Goal: Check status: Check status

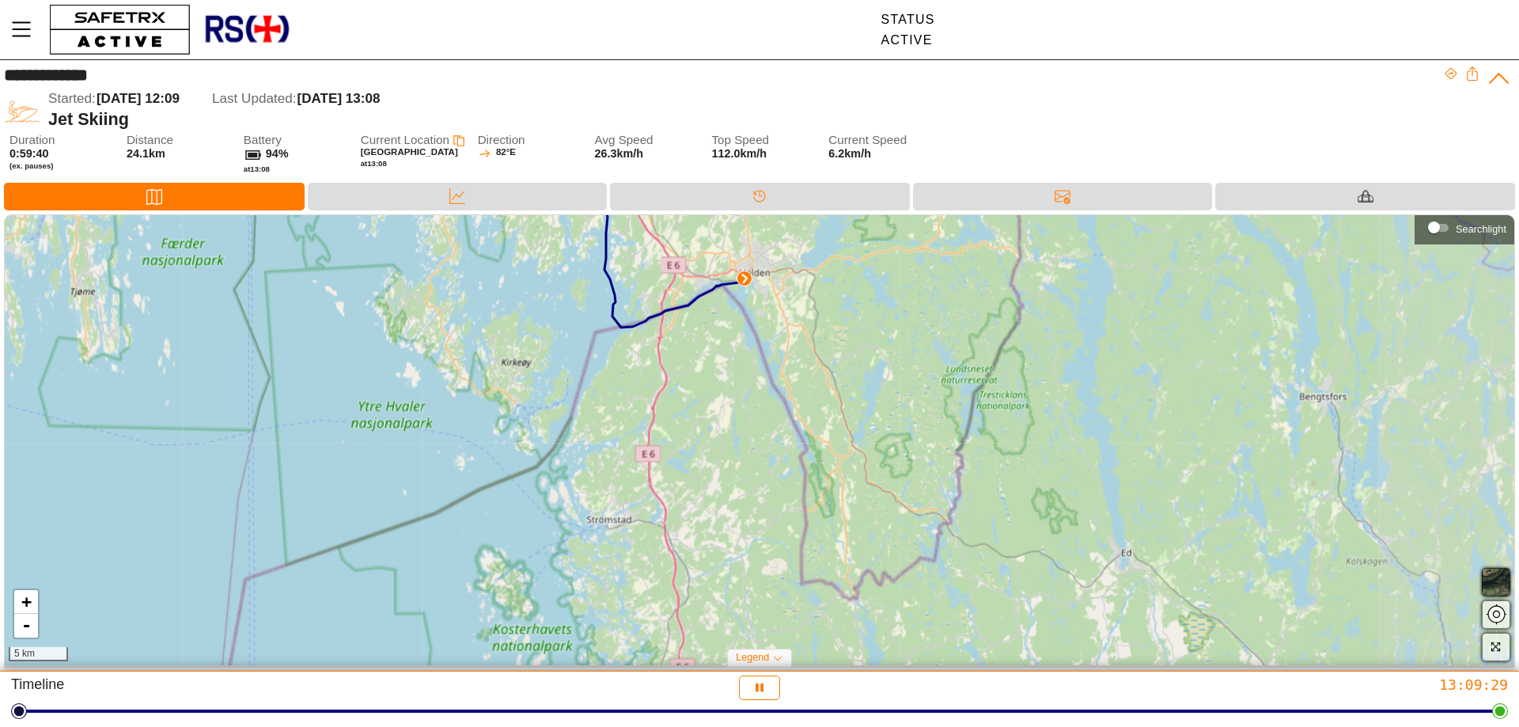
drag, startPoint x: 988, startPoint y: 592, endPoint x: 823, endPoint y: 346, distance: 295.9
click at [823, 346] on div "+ - 5 km" at bounding box center [759, 440] width 1509 height 450
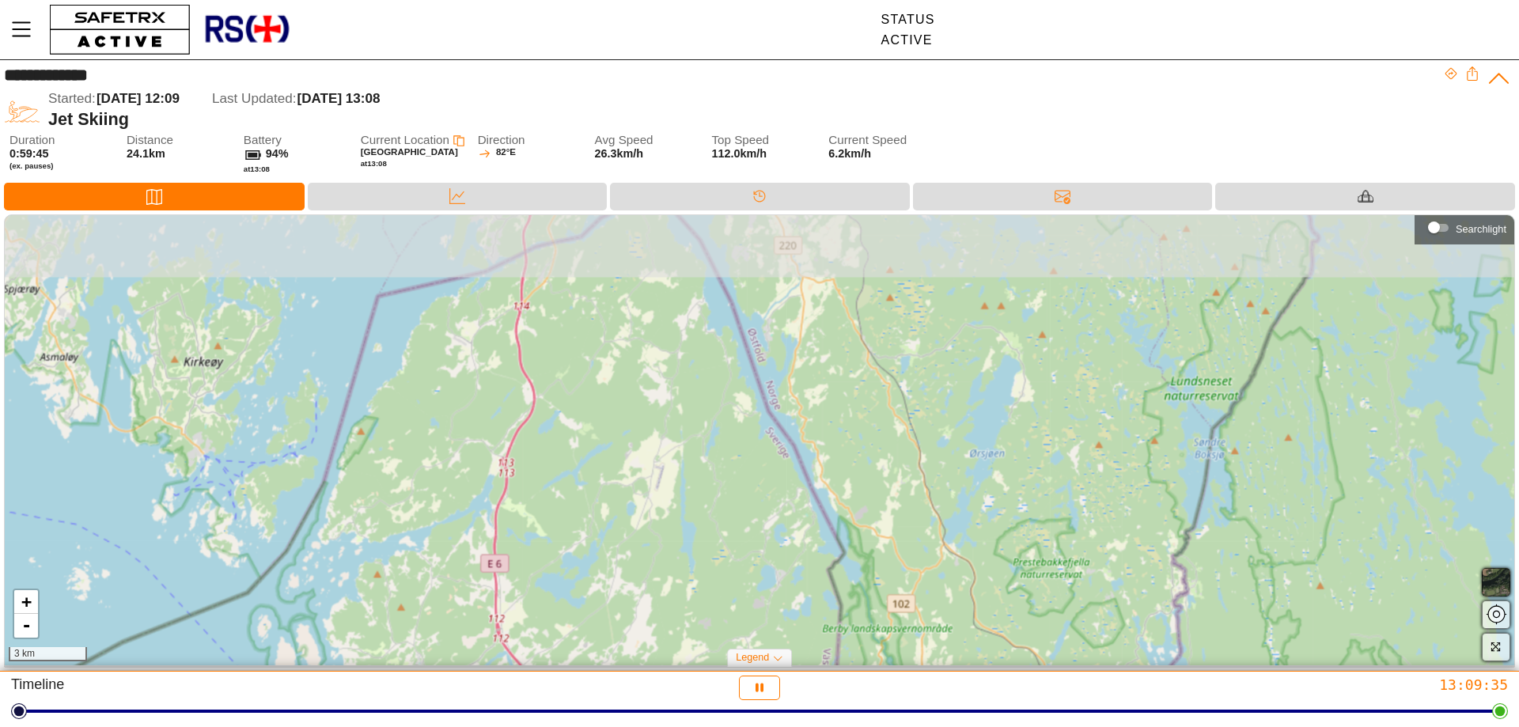
drag, startPoint x: 746, startPoint y: 350, endPoint x: 808, endPoint y: 547, distance: 207.4
click at [808, 547] on div "+ - 3 km" at bounding box center [759, 440] width 1509 height 450
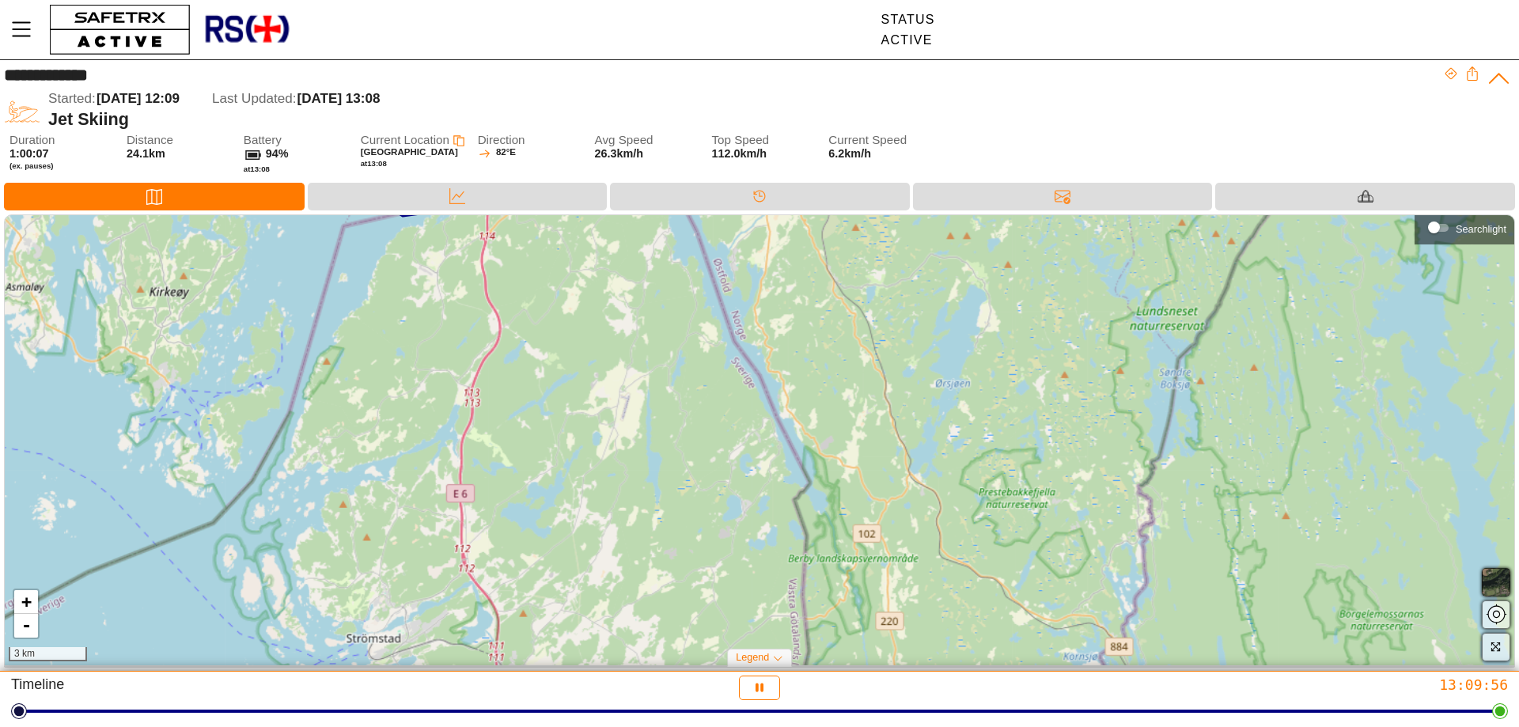
drag, startPoint x: 783, startPoint y: 420, endPoint x: 722, endPoint y: 282, distance: 151.2
click at [724, 287] on div "+ - 3 km" at bounding box center [759, 440] width 1509 height 450
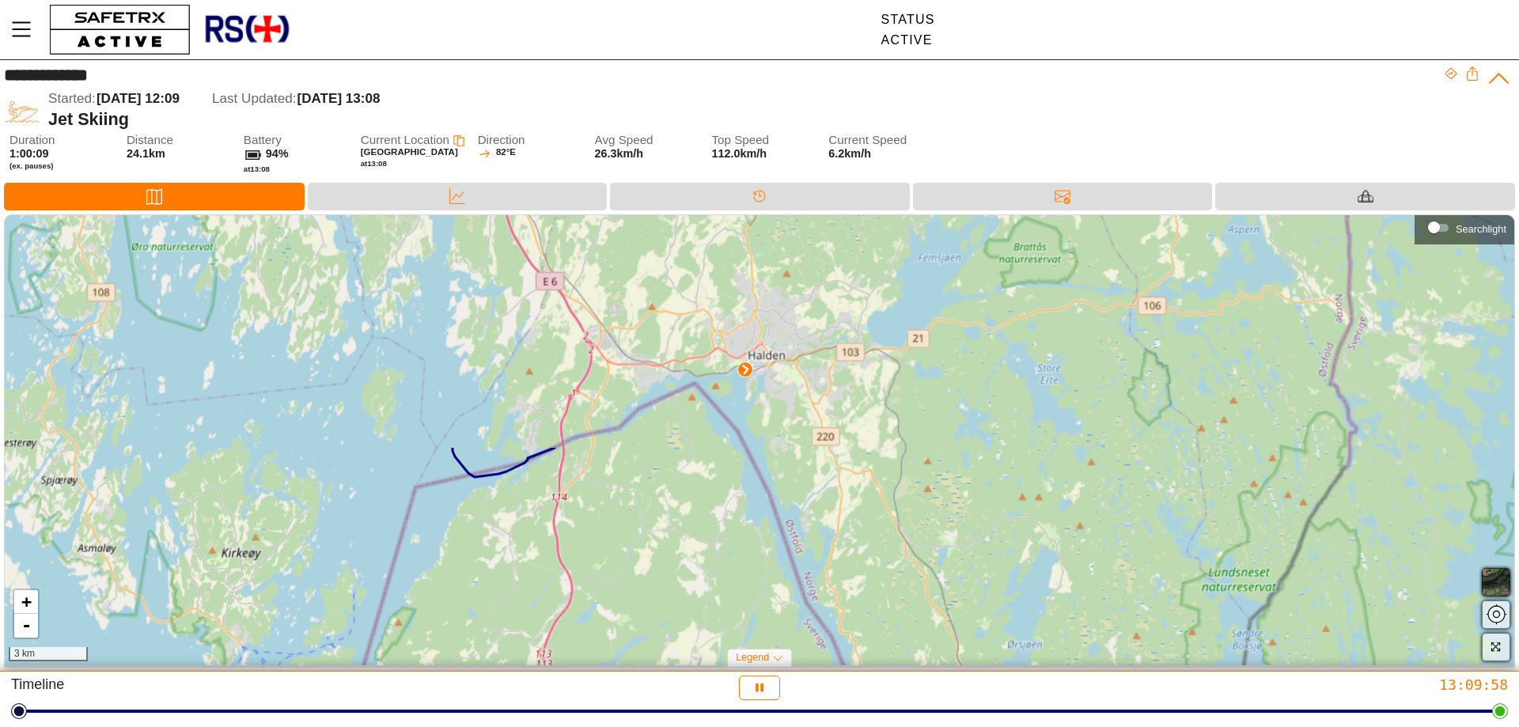
drag, startPoint x: 723, startPoint y: 317, endPoint x: 800, endPoint y: 595, distance: 288.0
click at [800, 595] on div "+ - 3 km" at bounding box center [759, 440] width 1509 height 450
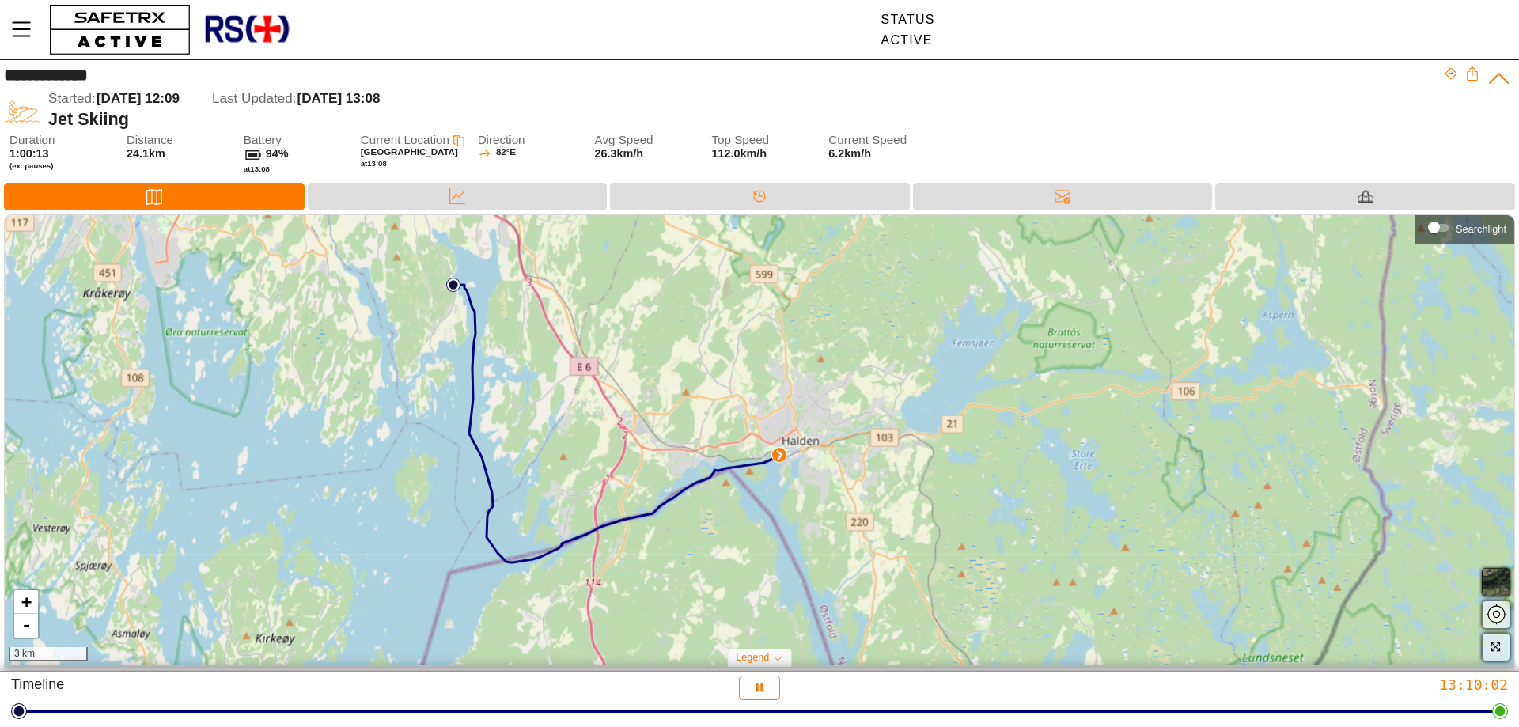
drag, startPoint x: 709, startPoint y: 431, endPoint x: 743, endPoint y: 516, distance: 91.9
click at [743, 516] on div "+ - 3 km" at bounding box center [759, 440] width 1509 height 450
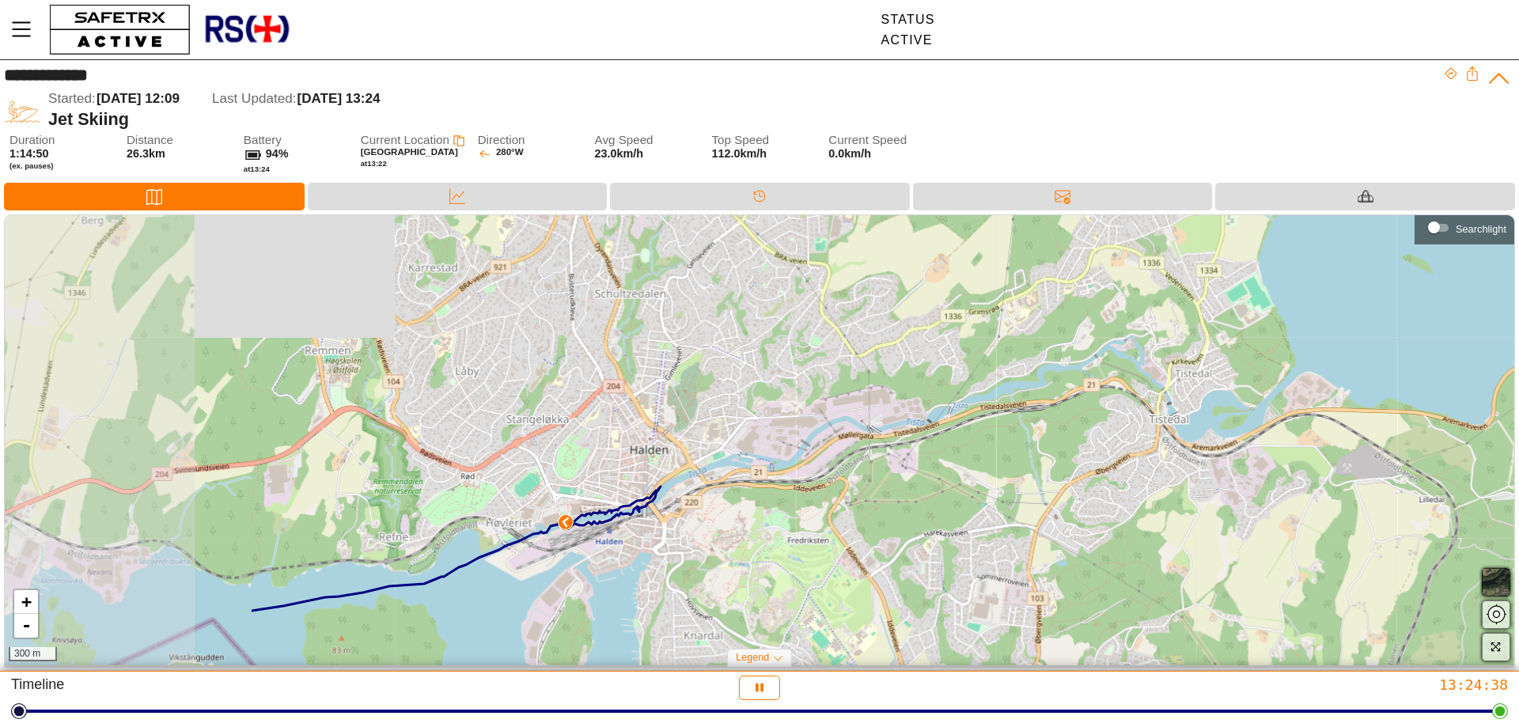
drag, startPoint x: 501, startPoint y: 463, endPoint x: 859, endPoint y: 396, distance: 363.6
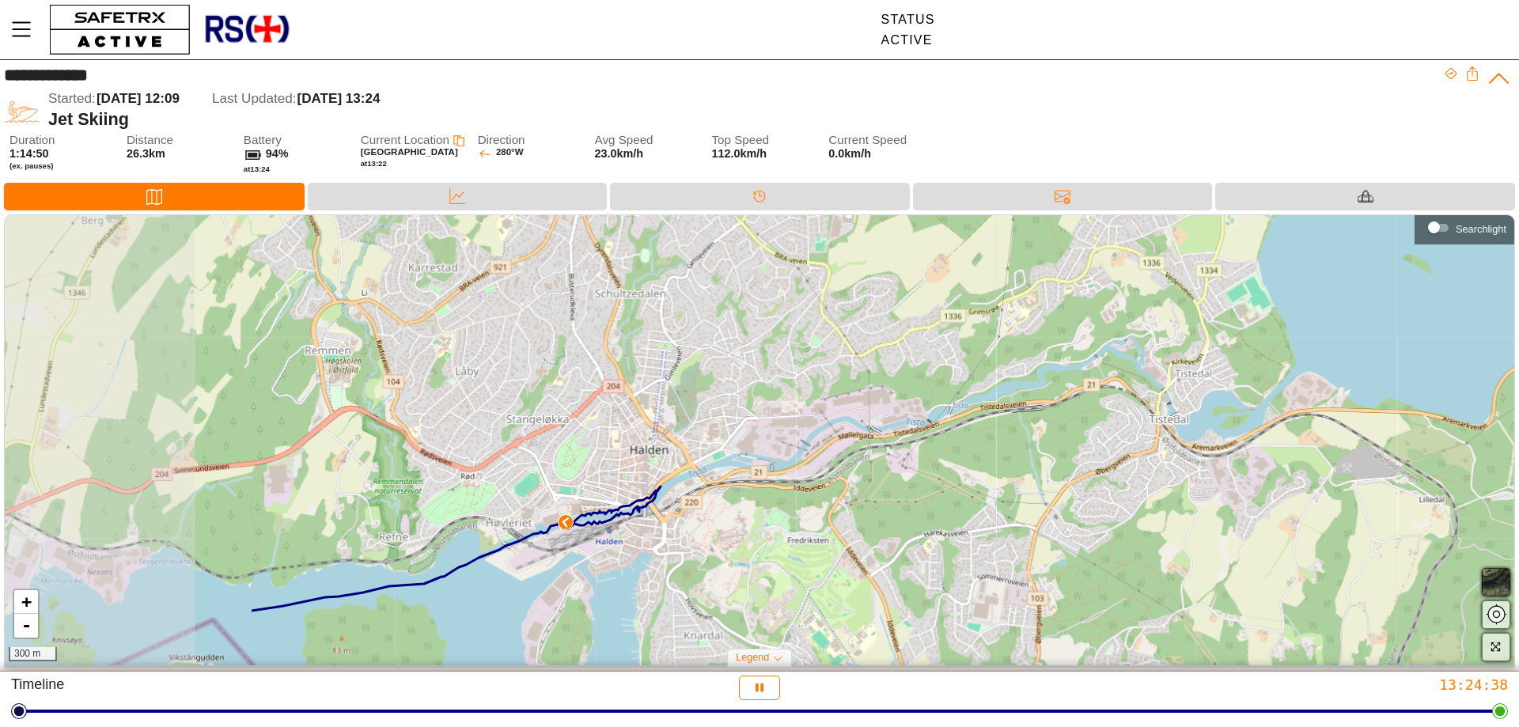
click at [859, 396] on div "+ - 300 m" at bounding box center [759, 440] width 1509 height 450
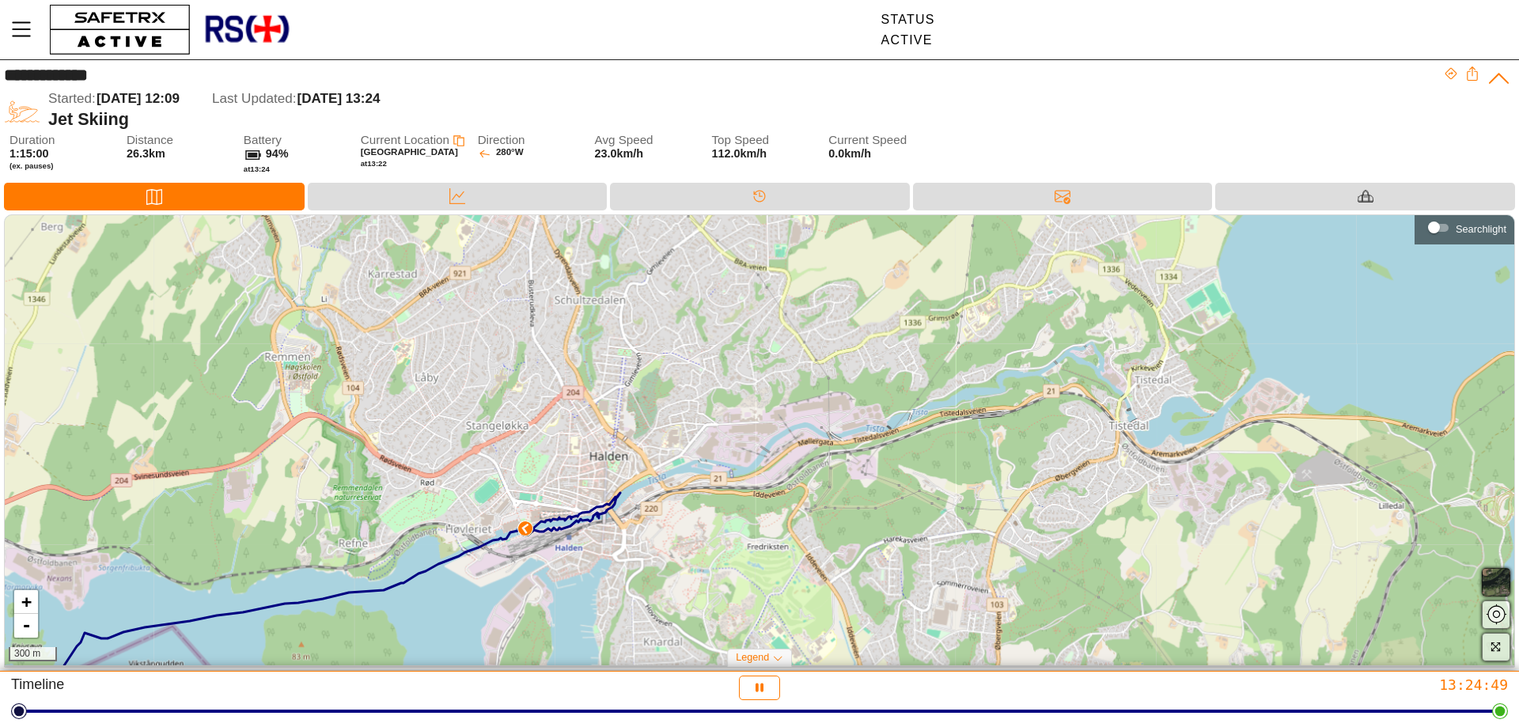
drag, startPoint x: 1151, startPoint y: 444, endPoint x: 1103, endPoint y: 453, distance: 49.2
click at [1103, 453] on div "+ - 300 m" at bounding box center [759, 440] width 1509 height 450
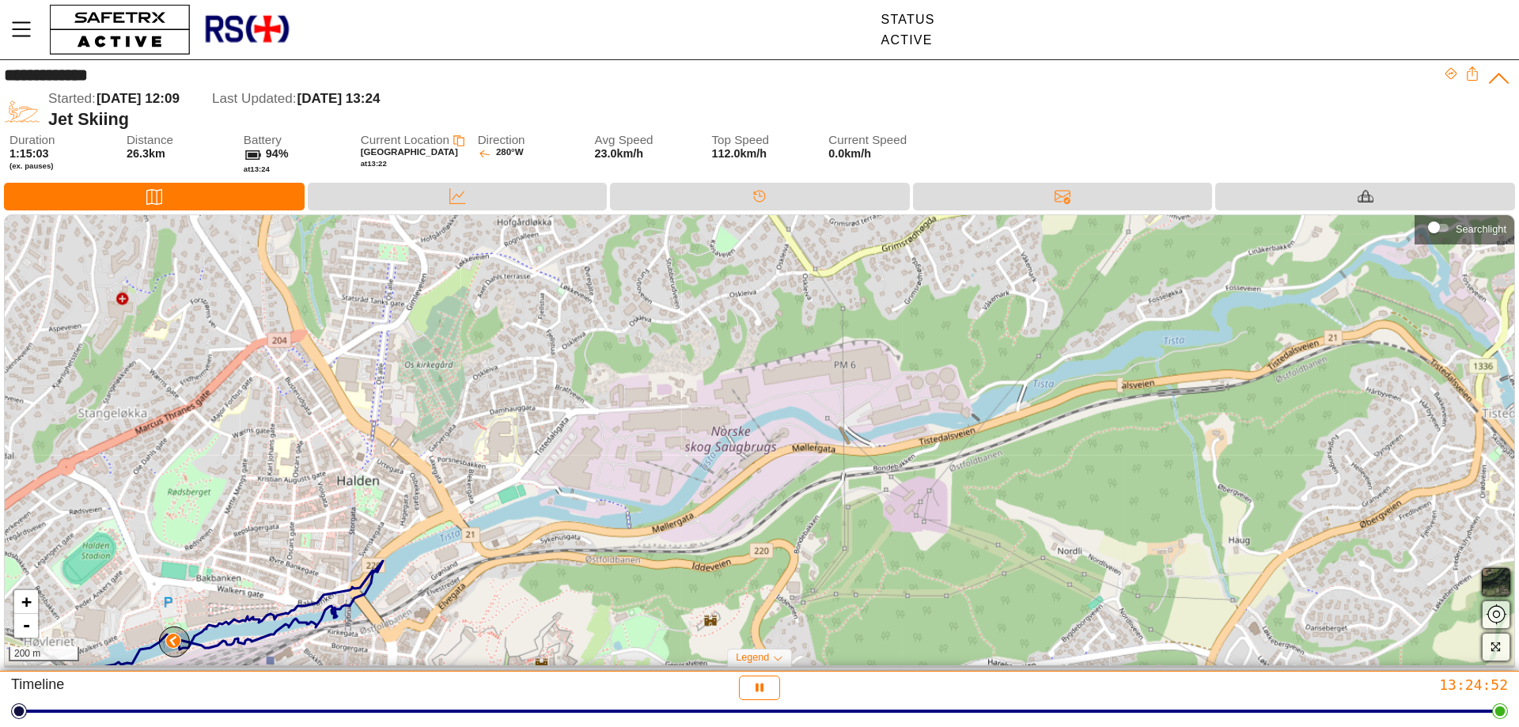
drag, startPoint x: 629, startPoint y: 478, endPoint x: 891, endPoint y: 471, distance: 262.7
click at [891, 471] on div "+ - 200 m" at bounding box center [759, 440] width 1509 height 450
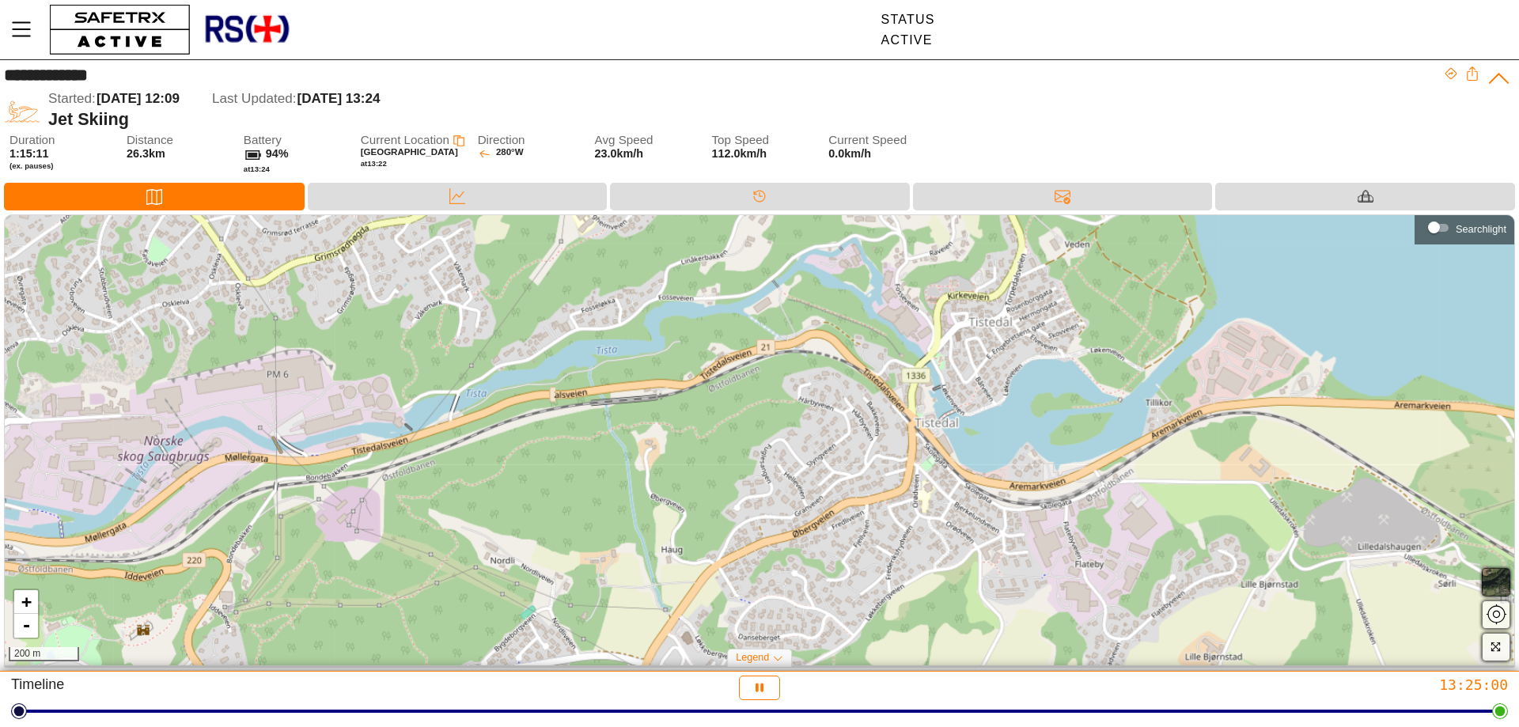
drag, startPoint x: 1027, startPoint y: 460, endPoint x: 429, endPoint y: 473, distance: 598.1
click at [429, 473] on div "+ - 200 m" at bounding box center [759, 440] width 1509 height 450
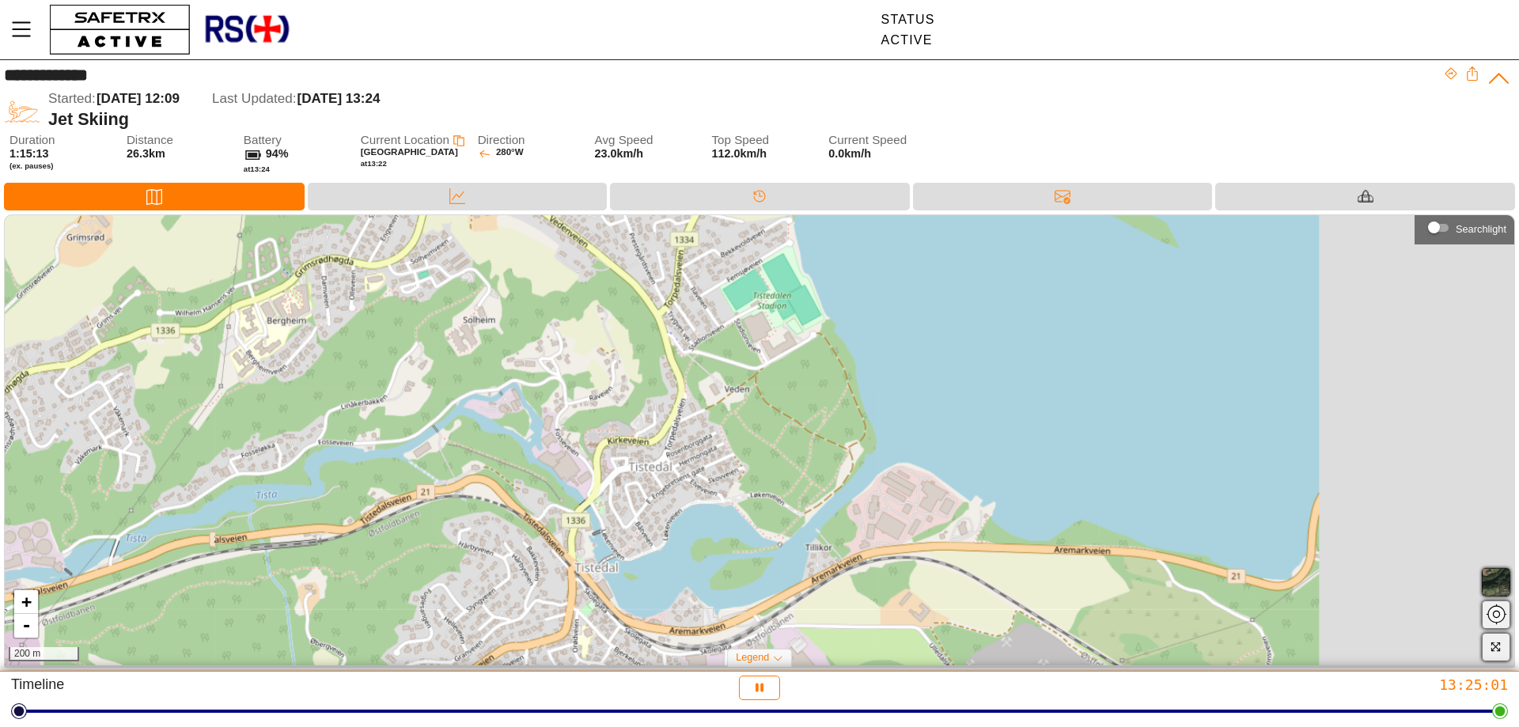
drag, startPoint x: 1023, startPoint y: 388, endPoint x: 609, endPoint y: 550, distance: 444.0
click at [609, 550] on div "+ - 200 m" at bounding box center [759, 440] width 1509 height 450
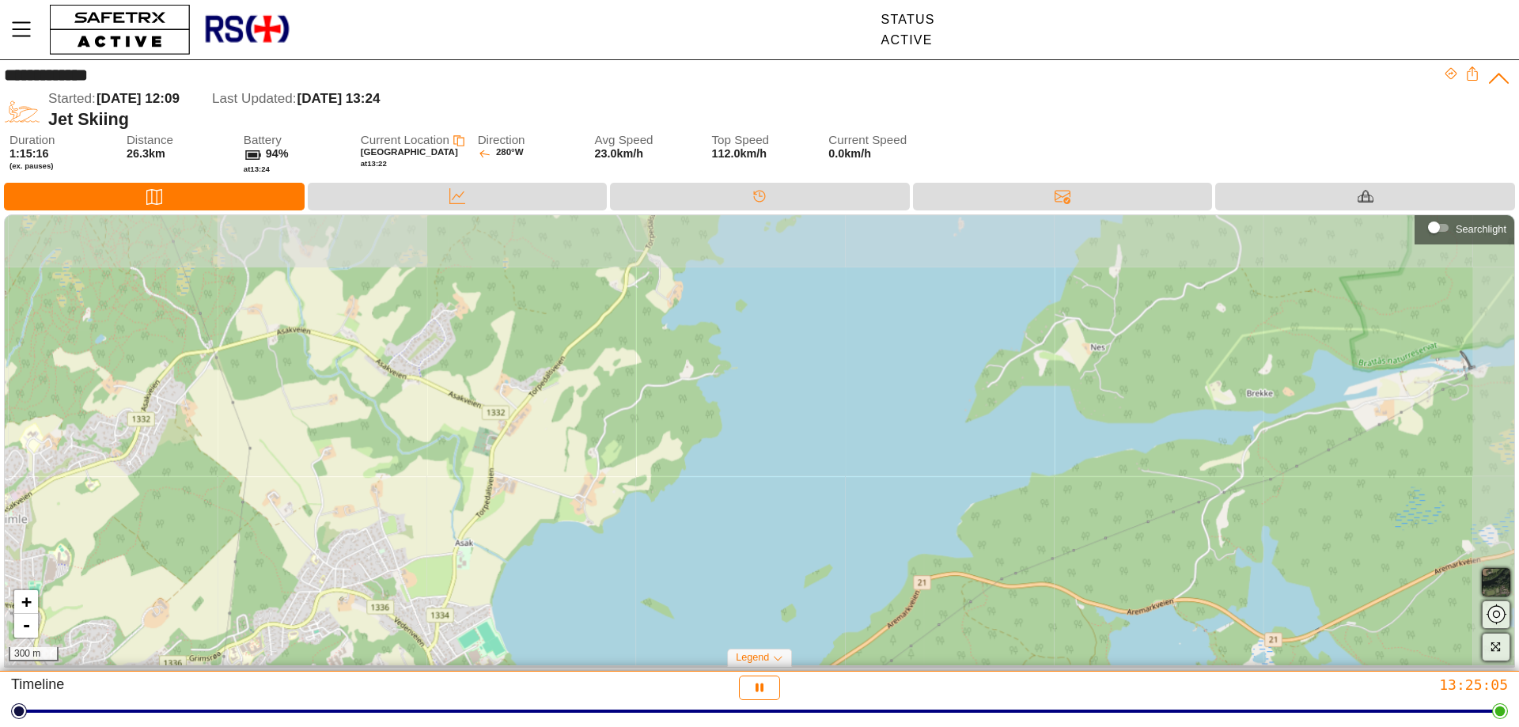
drag, startPoint x: 1075, startPoint y: 396, endPoint x: 720, endPoint y: 656, distance: 440.2
click at [720, 656] on div "+ - 300 m" at bounding box center [759, 440] width 1509 height 450
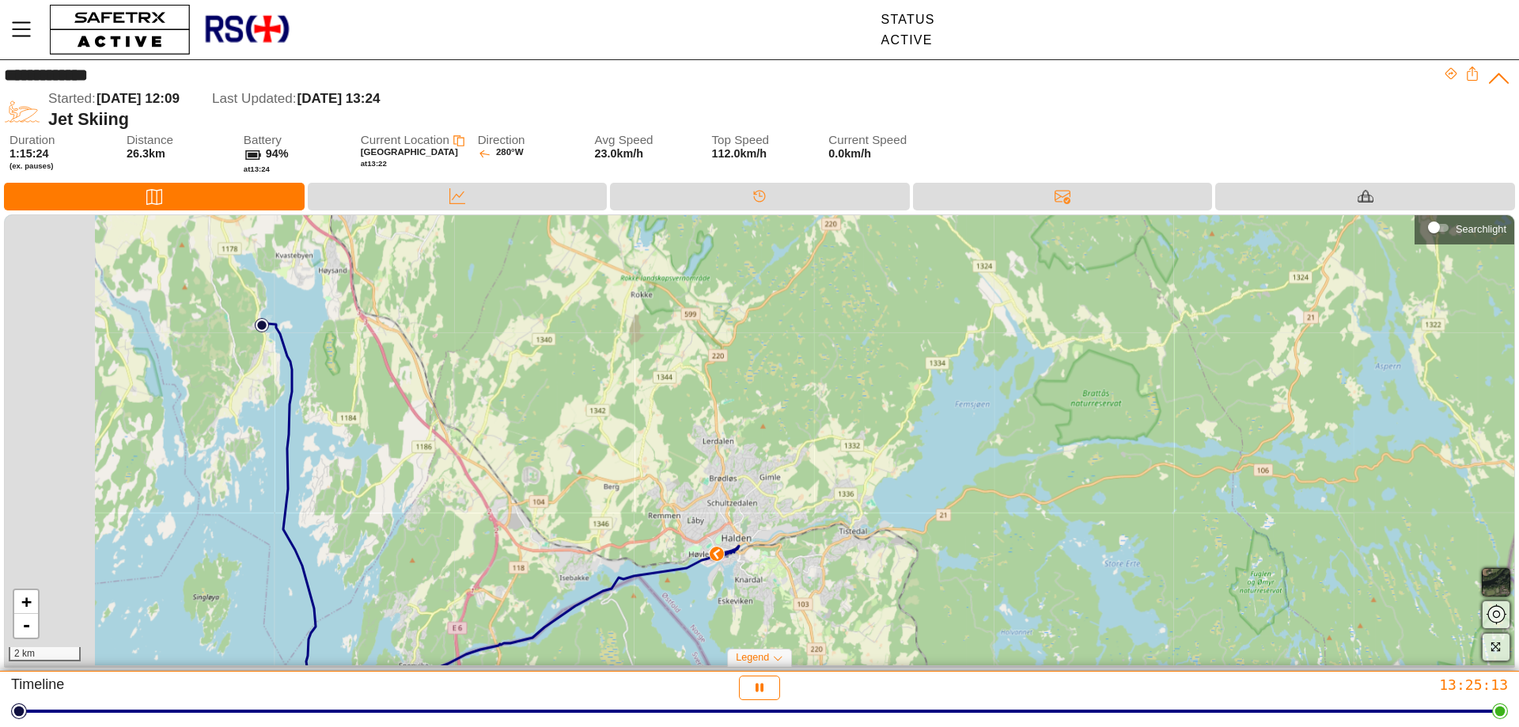
drag, startPoint x: 431, startPoint y: 539, endPoint x: 853, endPoint y: 400, distance: 443.9
click at [853, 400] on div "+ - 2 km" at bounding box center [759, 440] width 1509 height 450
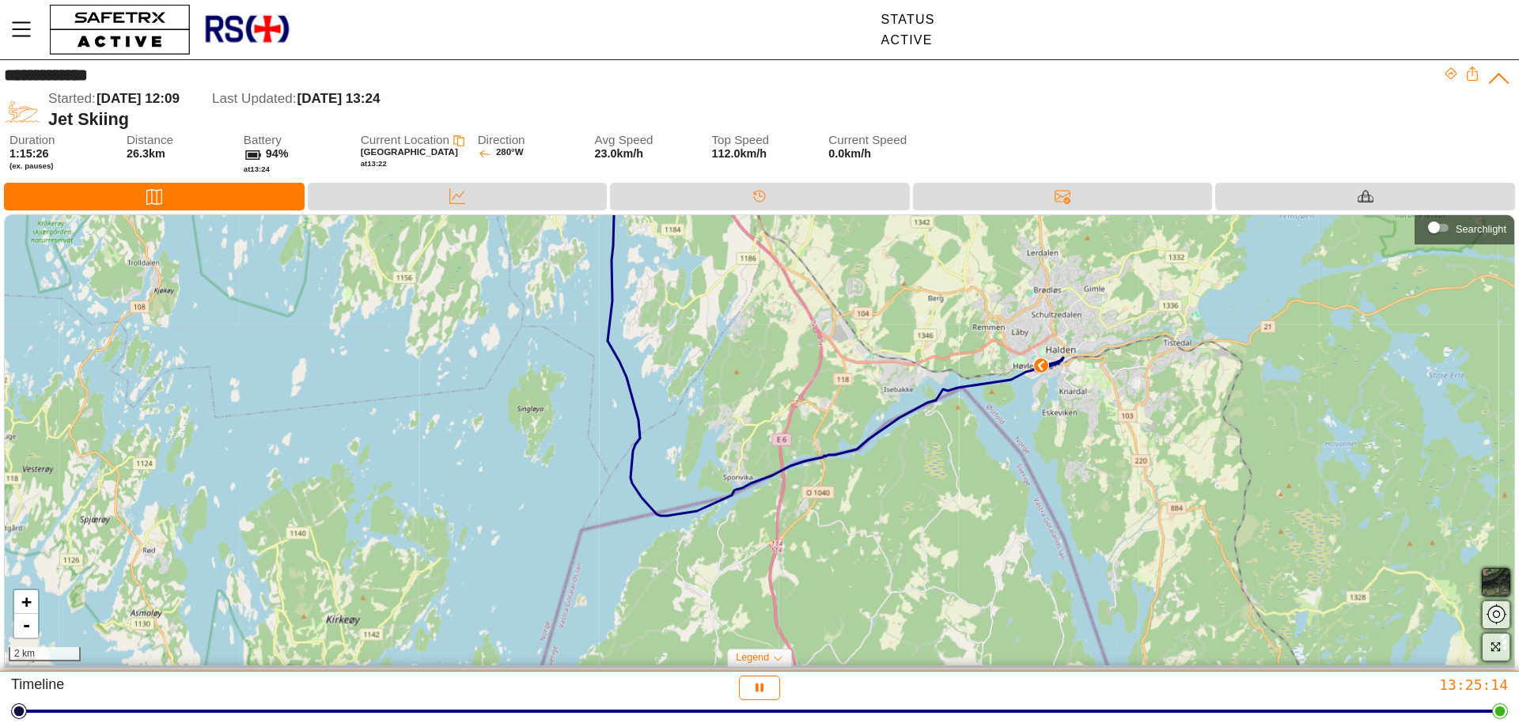
drag, startPoint x: 706, startPoint y: 483, endPoint x: 719, endPoint y: 331, distance: 152.4
click at [719, 331] on div "+ - 2 km" at bounding box center [759, 440] width 1509 height 450
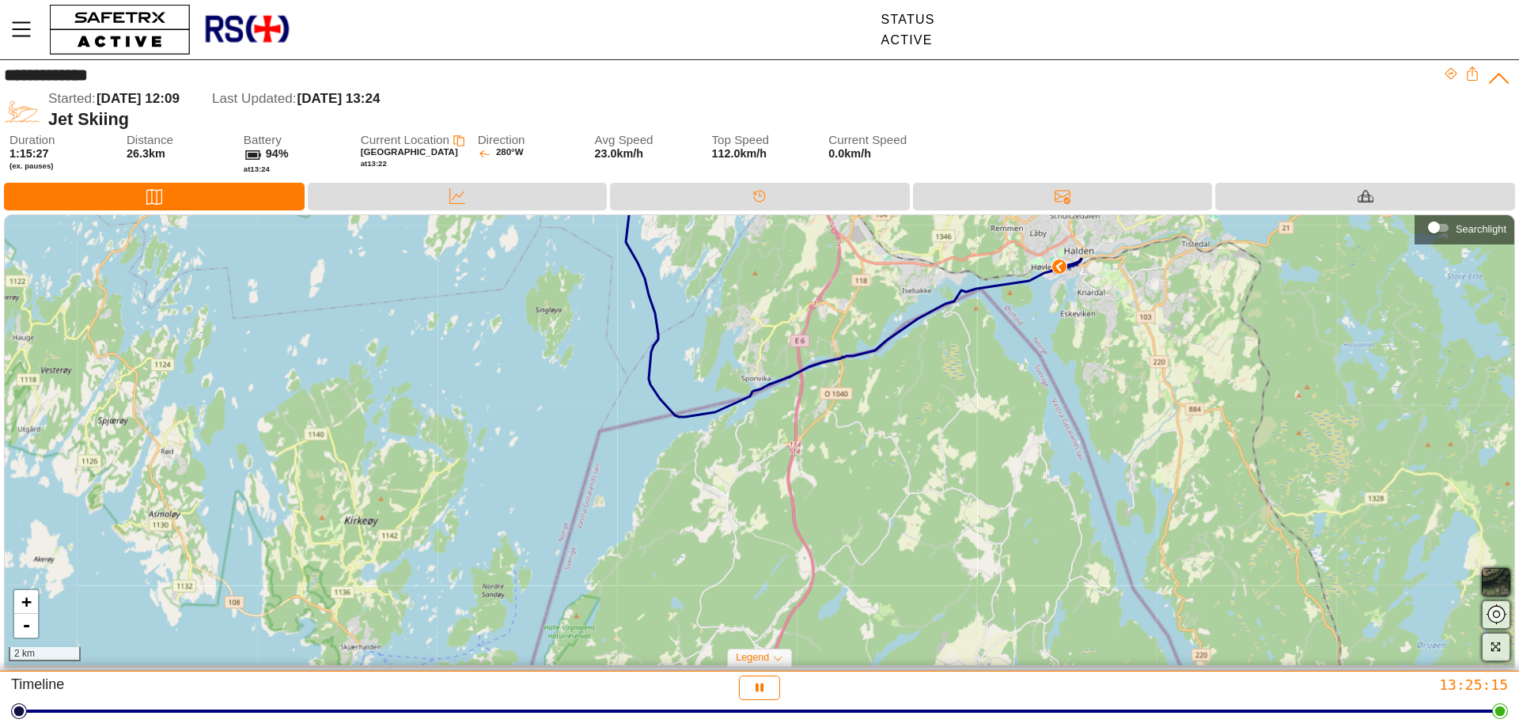
drag, startPoint x: 792, startPoint y: 526, endPoint x: 822, endPoint y: 363, distance: 165.5
click at [823, 368] on div "+ - 2 km" at bounding box center [759, 440] width 1509 height 450
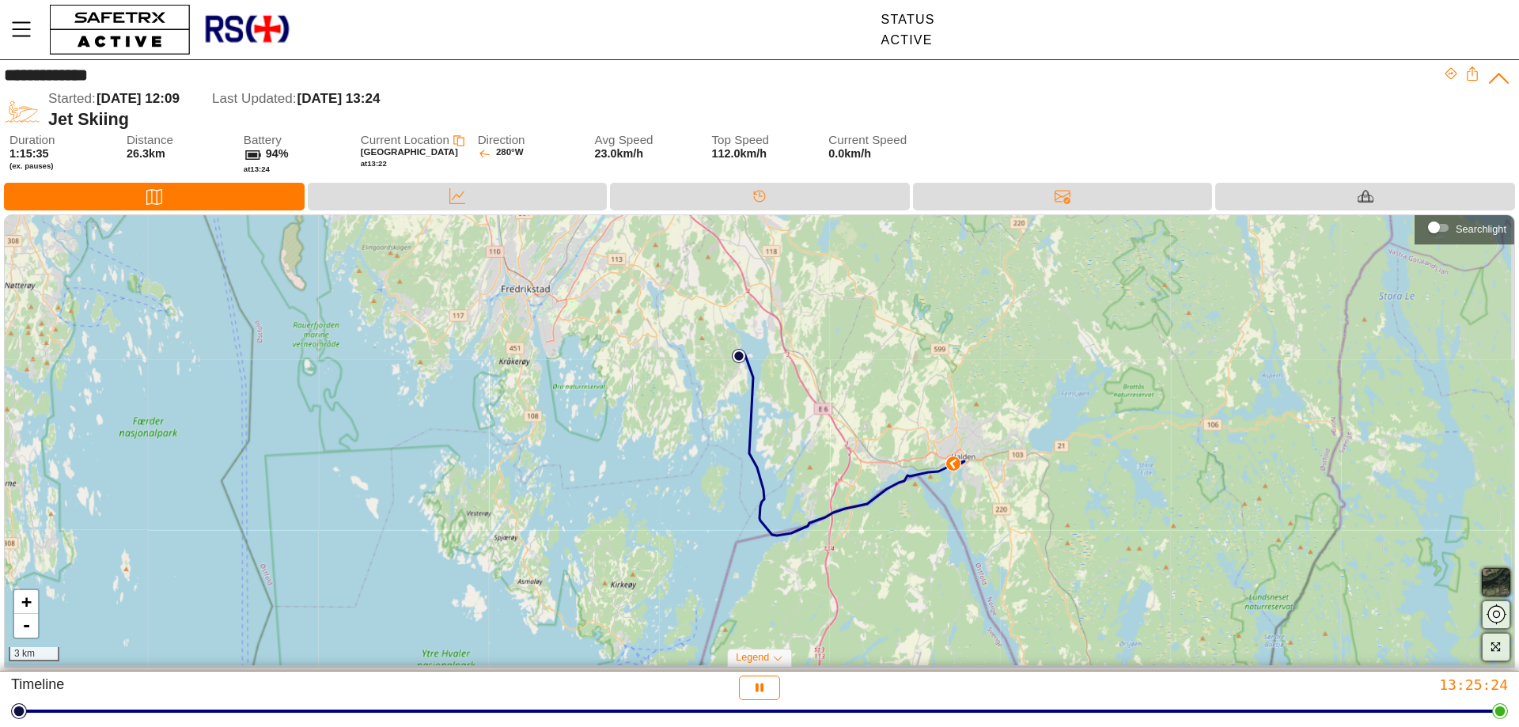
drag, startPoint x: 561, startPoint y: 331, endPoint x: 539, endPoint y: 457, distance: 128.5
click at [539, 457] on div "+ - 3 km" at bounding box center [759, 440] width 1509 height 450
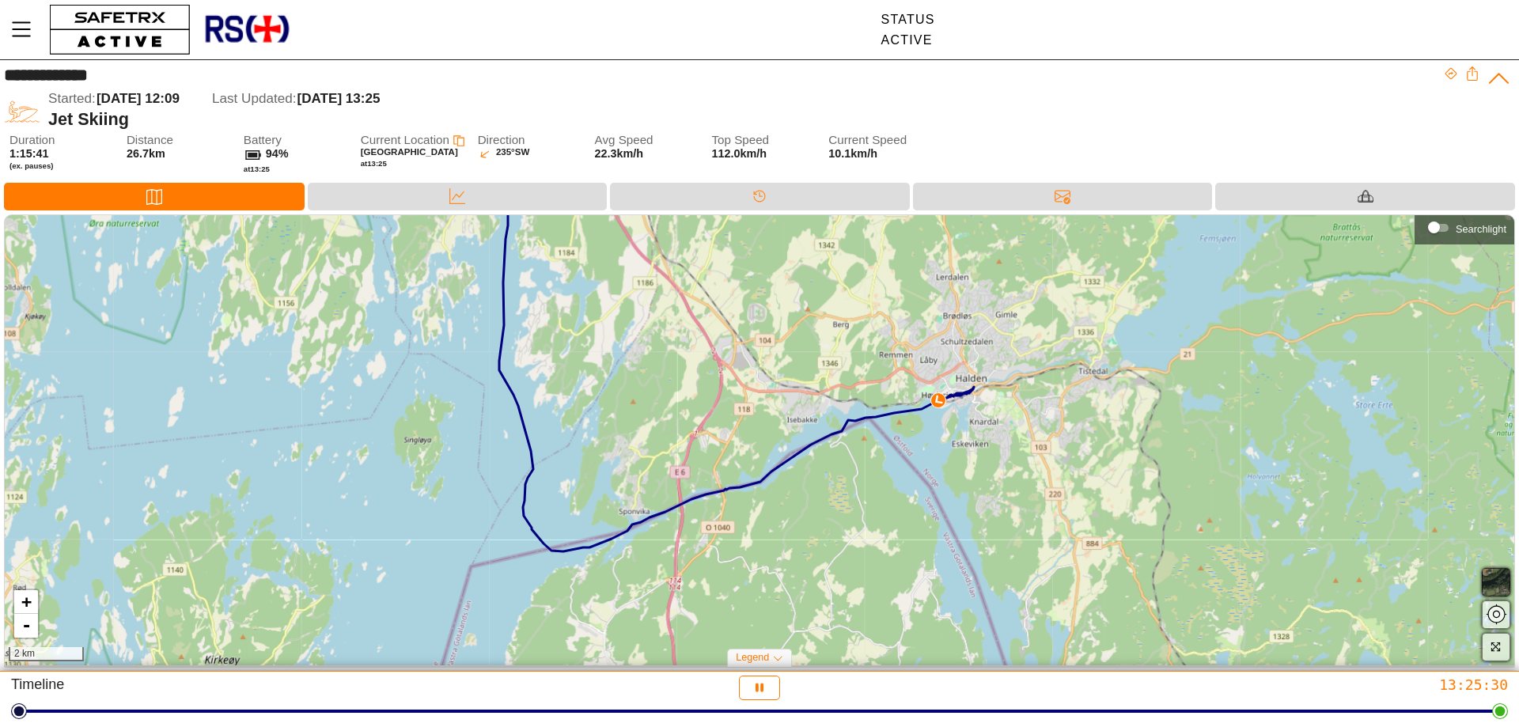
drag, startPoint x: 698, startPoint y: 495, endPoint x: 729, endPoint y: 388, distance: 111.1
click at [729, 388] on div "+ - 2 km" at bounding box center [759, 440] width 1509 height 450
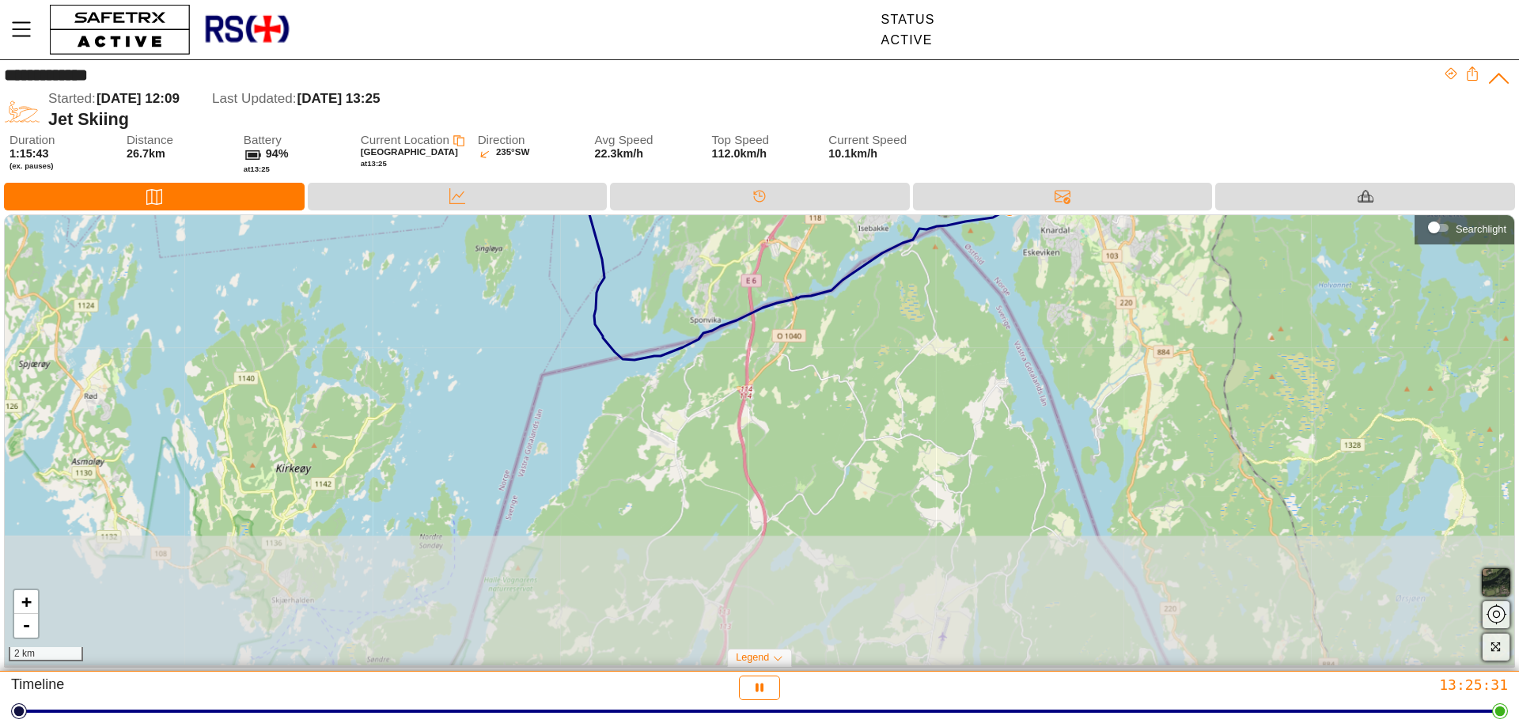
drag, startPoint x: 659, startPoint y: 468, endPoint x: 739, endPoint y: 258, distance: 225.0
click at [739, 258] on div "+ - 2 km" at bounding box center [759, 440] width 1509 height 450
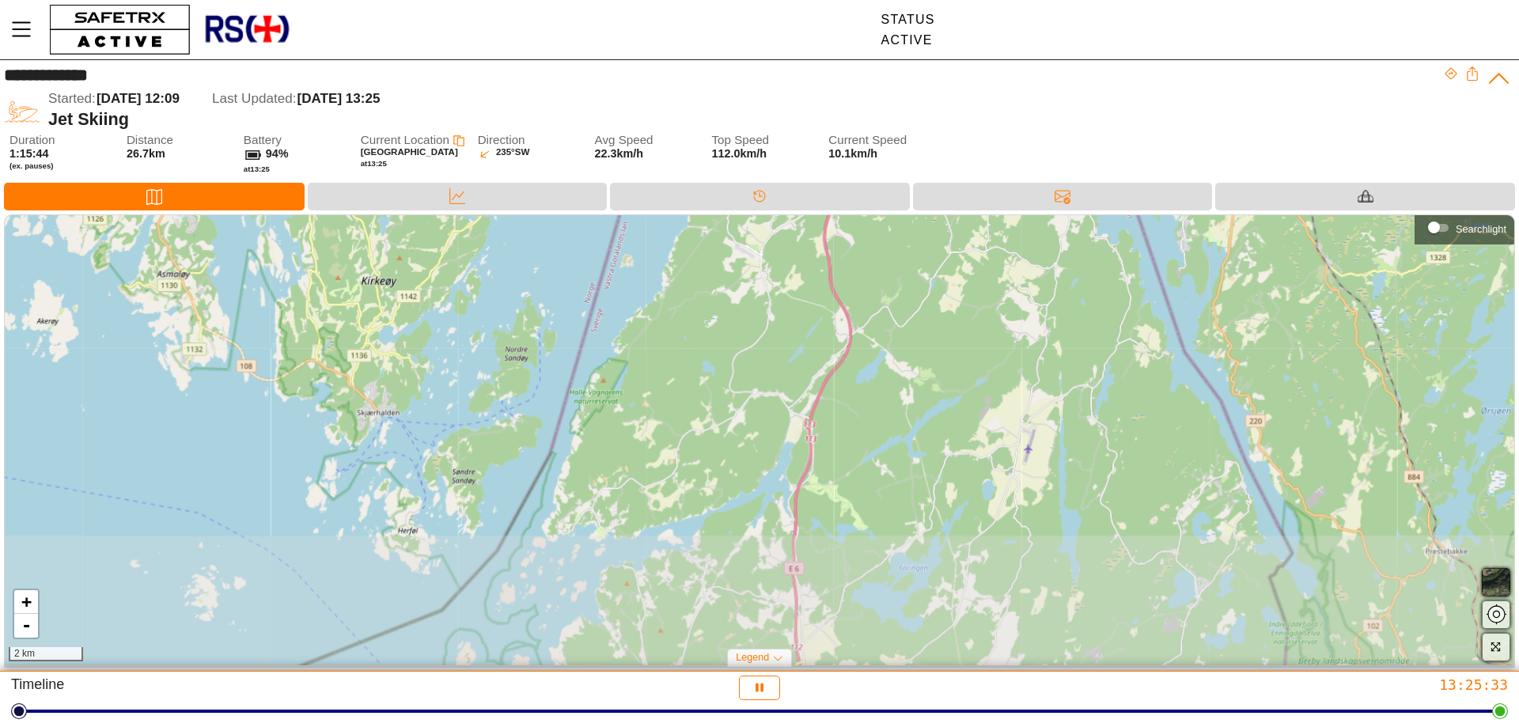
drag, startPoint x: 660, startPoint y: 448, endPoint x: 744, endPoint y: 267, distance: 199.6
click at [744, 267] on div "+ - 2 km" at bounding box center [759, 440] width 1509 height 450
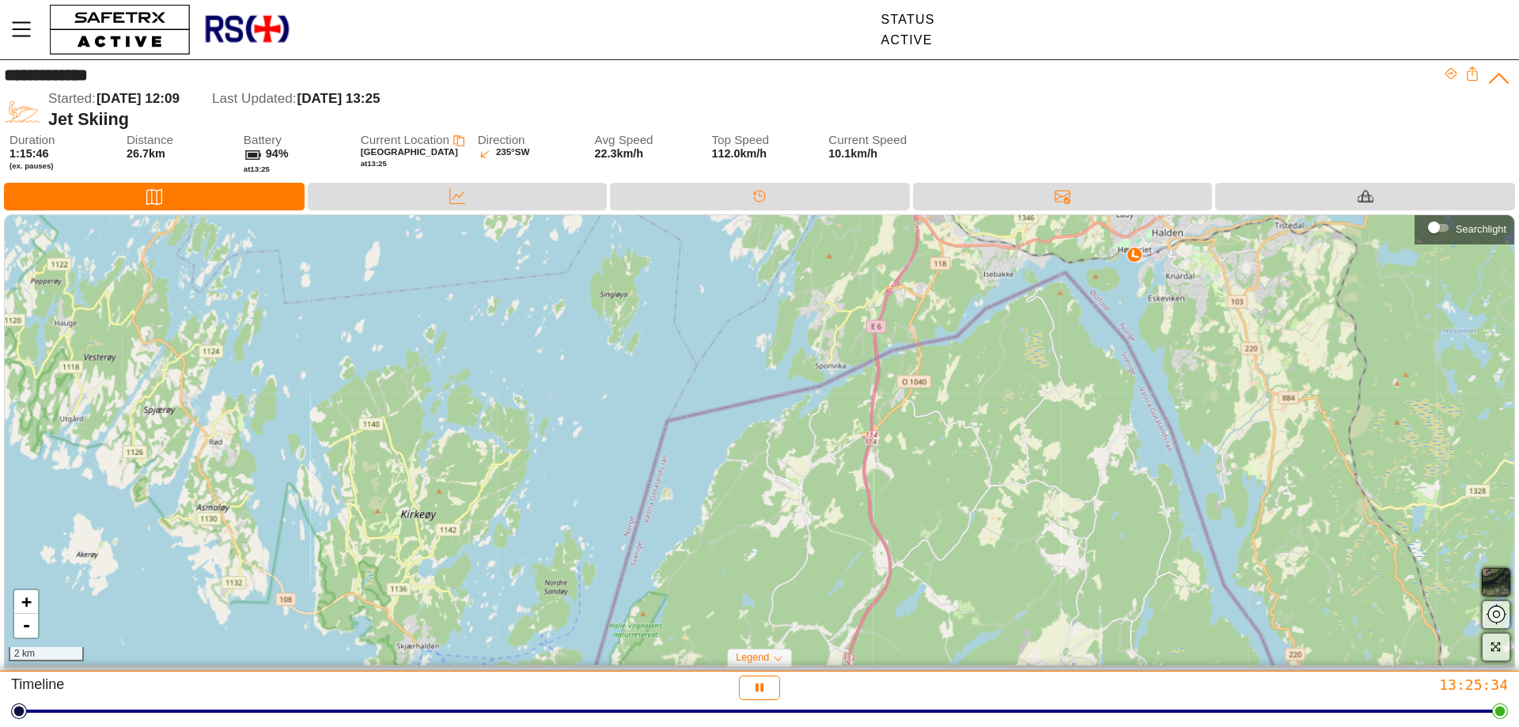
drag, startPoint x: 706, startPoint y: 348, endPoint x: 721, endPoint y: 521, distance: 173.8
click at [721, 521] on div "+ - 2 km" at bounding box center [759, 440] width 1509 height 450
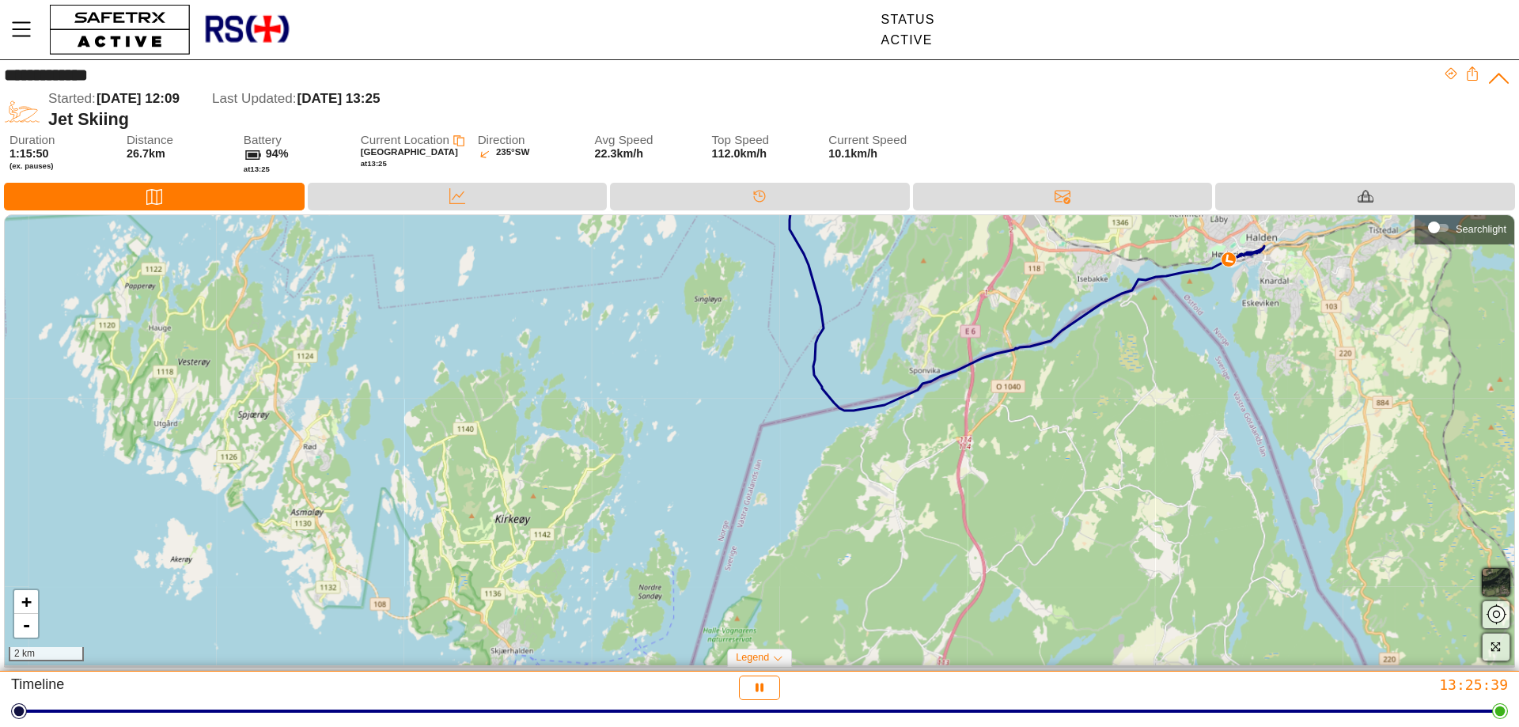
drag, startPoint x: 774, startPoint y: 433, endPoint x: 876, endPoint y: 456, distance: 104.6
click at [876, 456] on div "+ - 2 km" at bounding box center [759, 440] width 1509 height 450
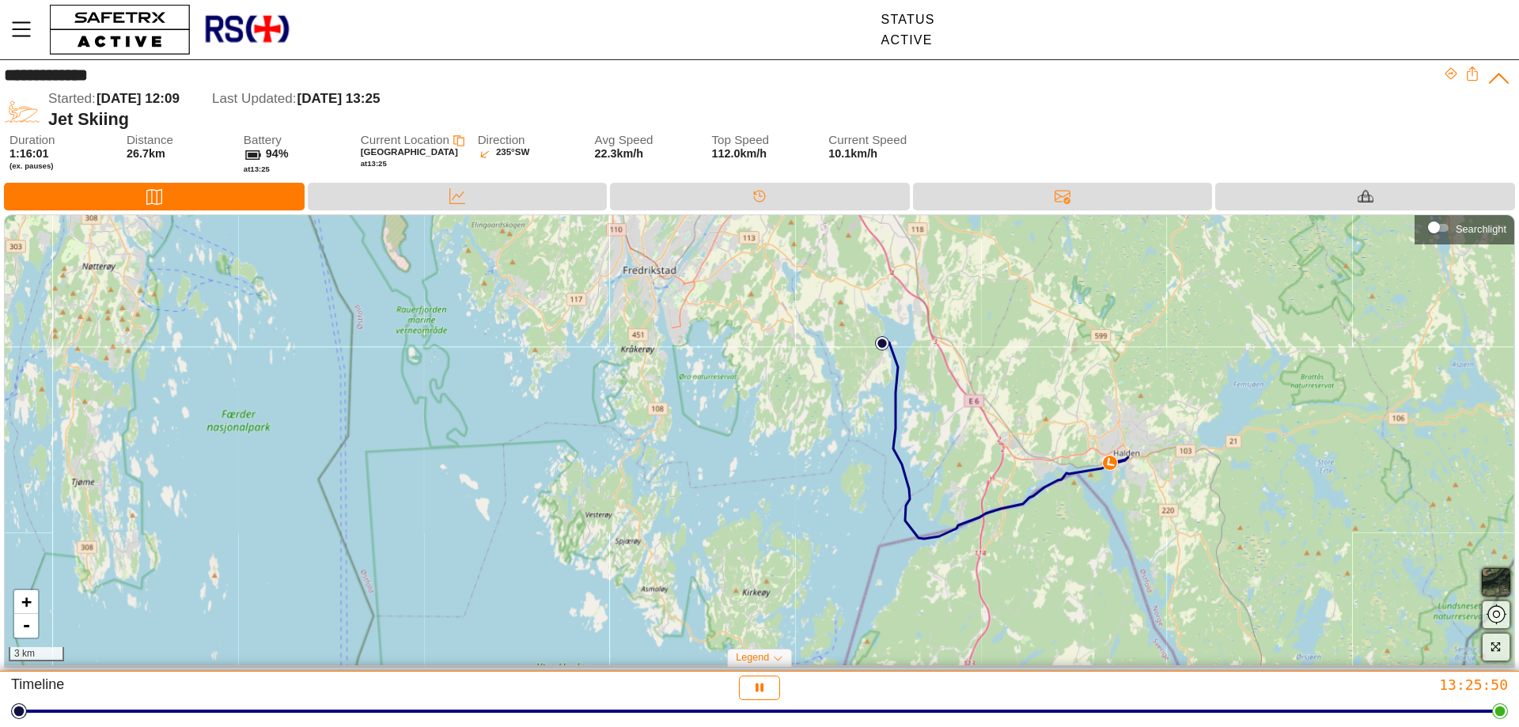
drag, startPoint x: 907, startPoint y: 352, endPoint x: 840, endPoint y: 480, distance: 144.7
click at [840, 480] on div "+ - 3 km" at bounding box center [759, 440] width 1509 height 450
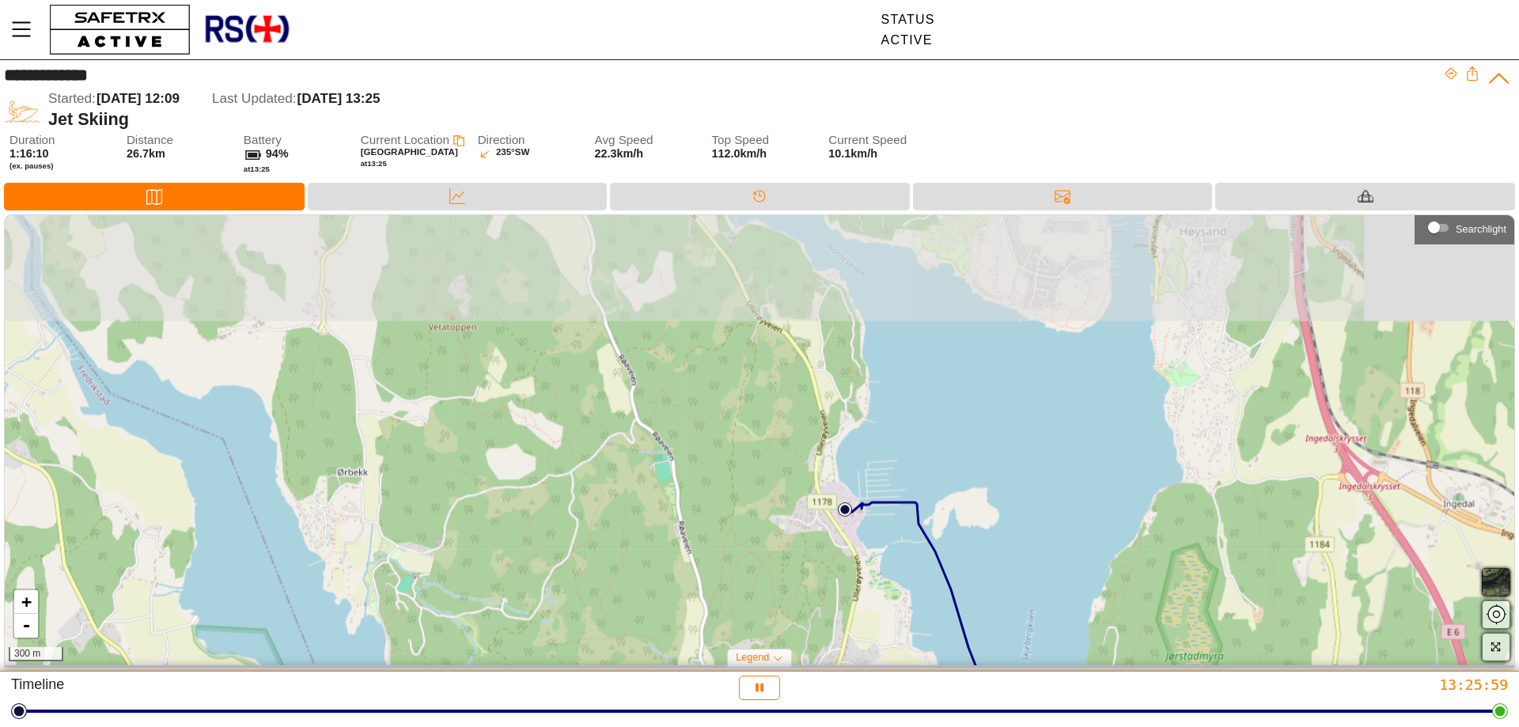
drag, startPoint x: 896, startPoint y: 336, endPoint x: 813, endPoint y: 571, distance: 249.1
click at [813, 571] on div "+ - 300 m" at bounding box center [759, 440] width 1509 height 450
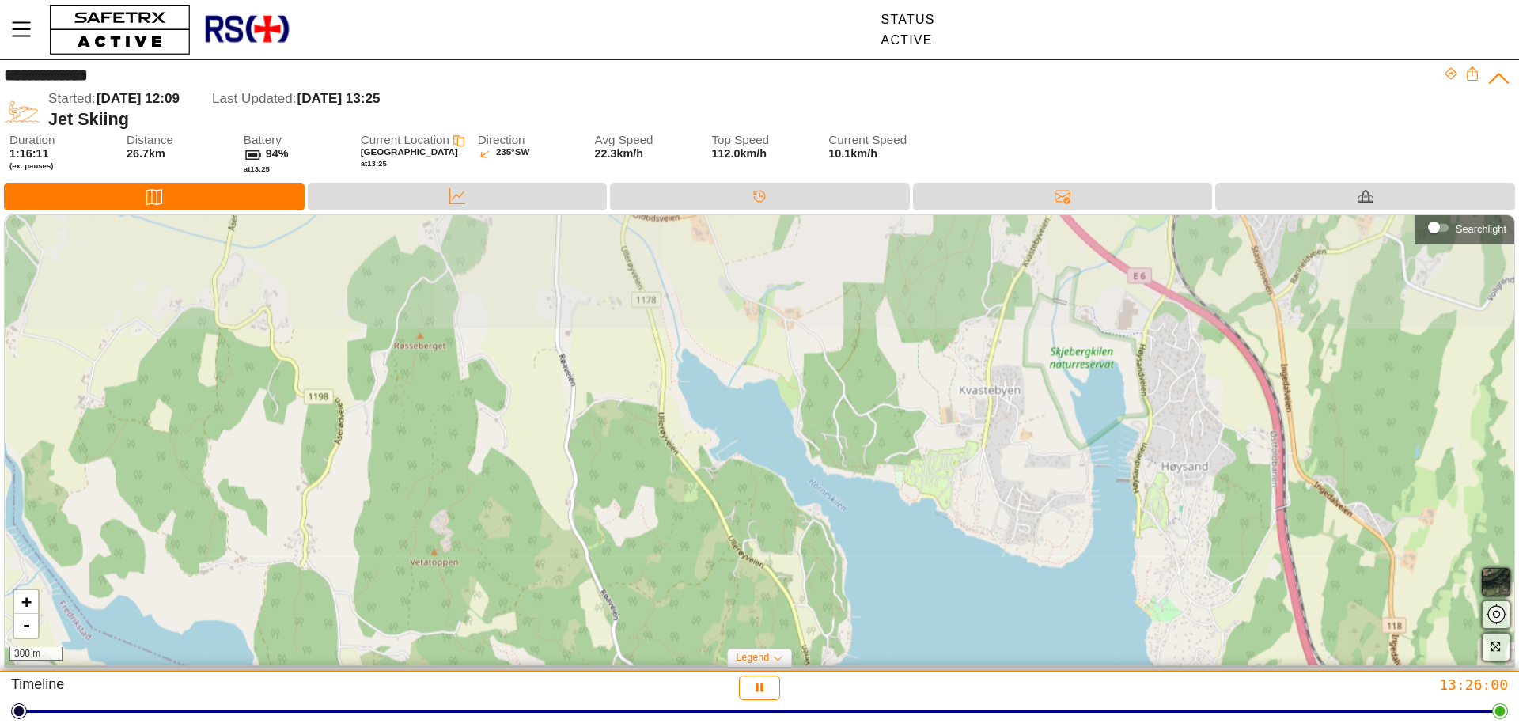
drag, startPoint x: 855, startPoint y: 408, endPoint x: 864, endPoint y: 607, distance: 198.7
click at [864, 607] on div "+ - 300 m" at bounding box center [759, 440] width 1509 height 450
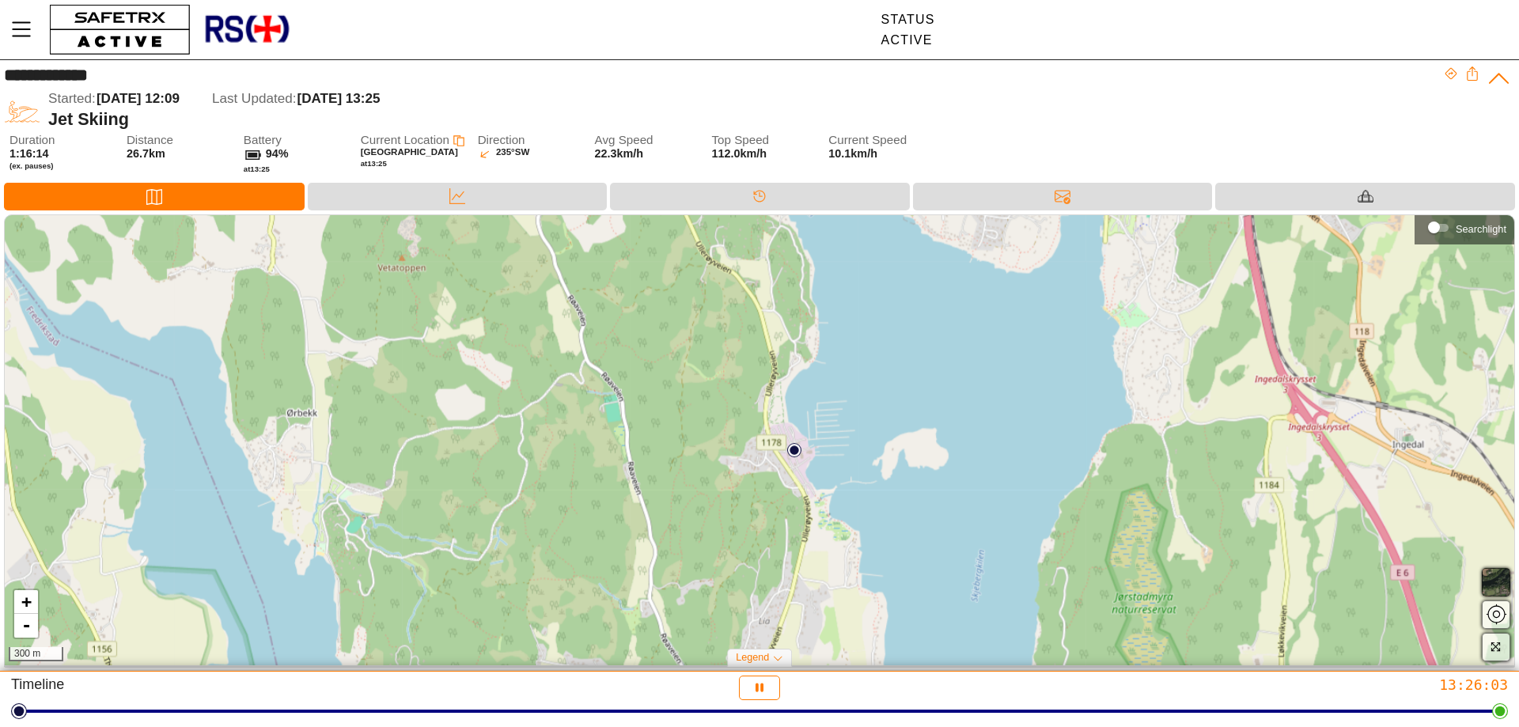
drag, startPoint x: 876, startPoint y: 551, endPoint x: 842, endPoint y: 240, distance: 313.4
click at [842, 244] on div "+ - 300 m" at bounding box center [759, 440] width 1509 height 450
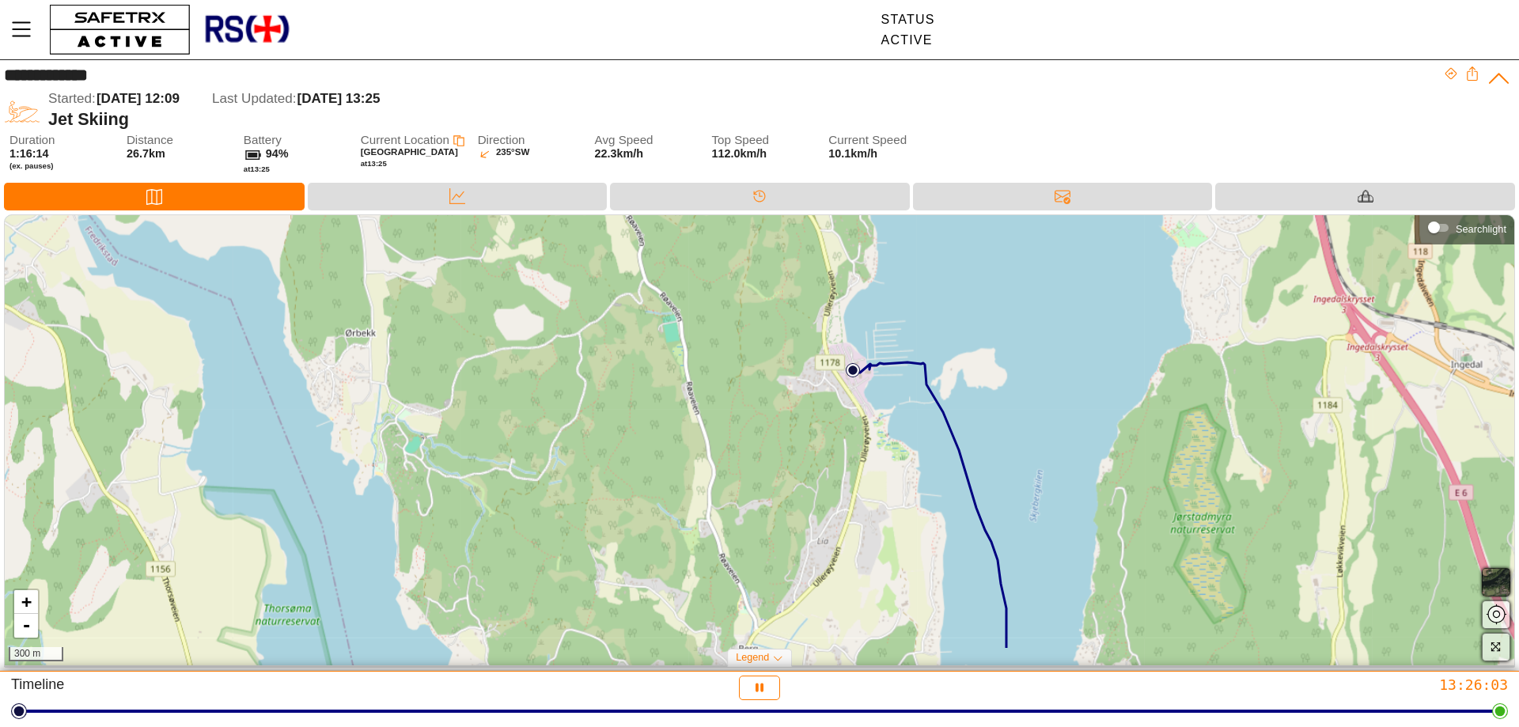
drag, startPoint x: 876, startPoint y: 341, endPoint x: 912, endPoint y: 244, distance: 103.9
click at [912, 247] on div "+ - 300 m" at bounding box center [759, 440] width 1509 height 450
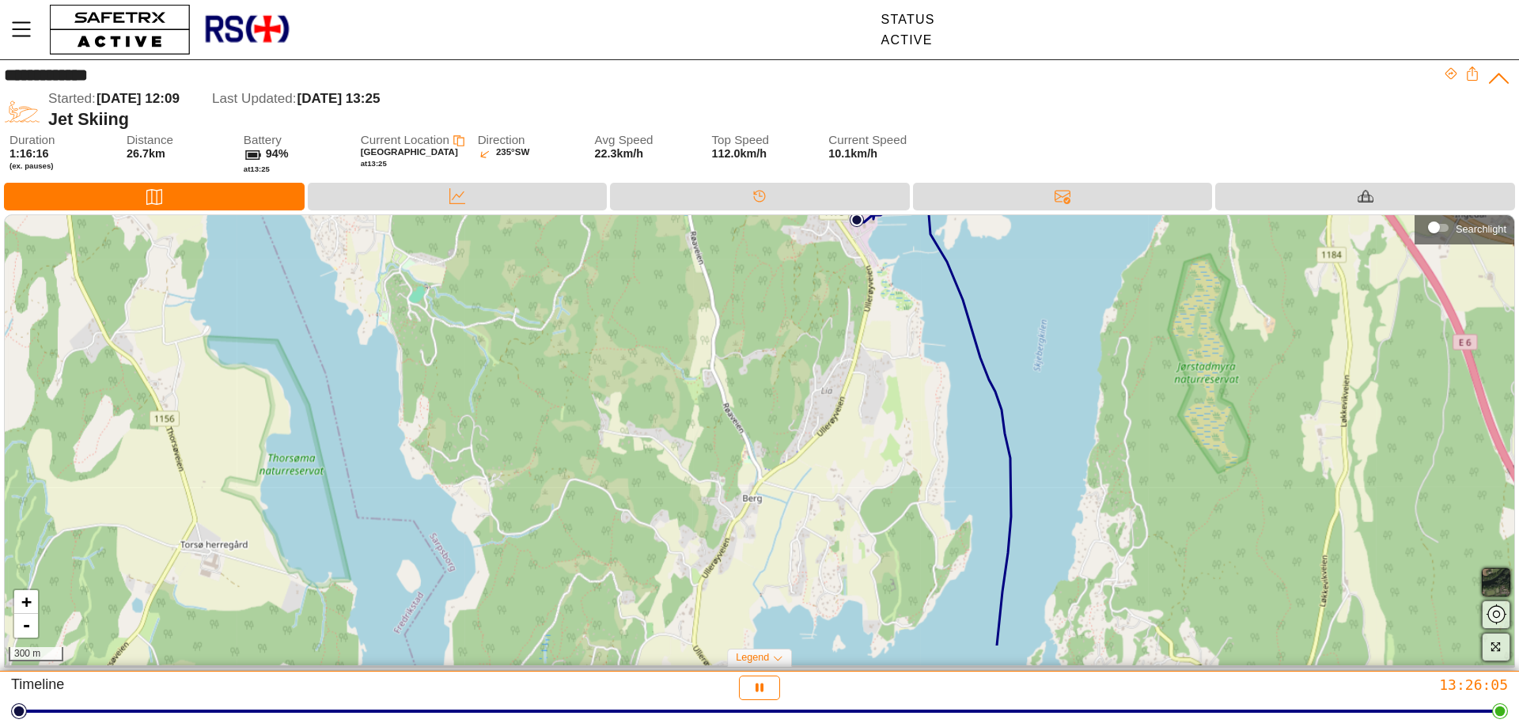
drag, startPoint x: 1016, startPoint y: 377, endPoint x: 943, endPoint y: 255, distance: 142.3
click at [943, 255] on div "+ - 300 m" at bounding box center [759, 440] width 1509 height 450
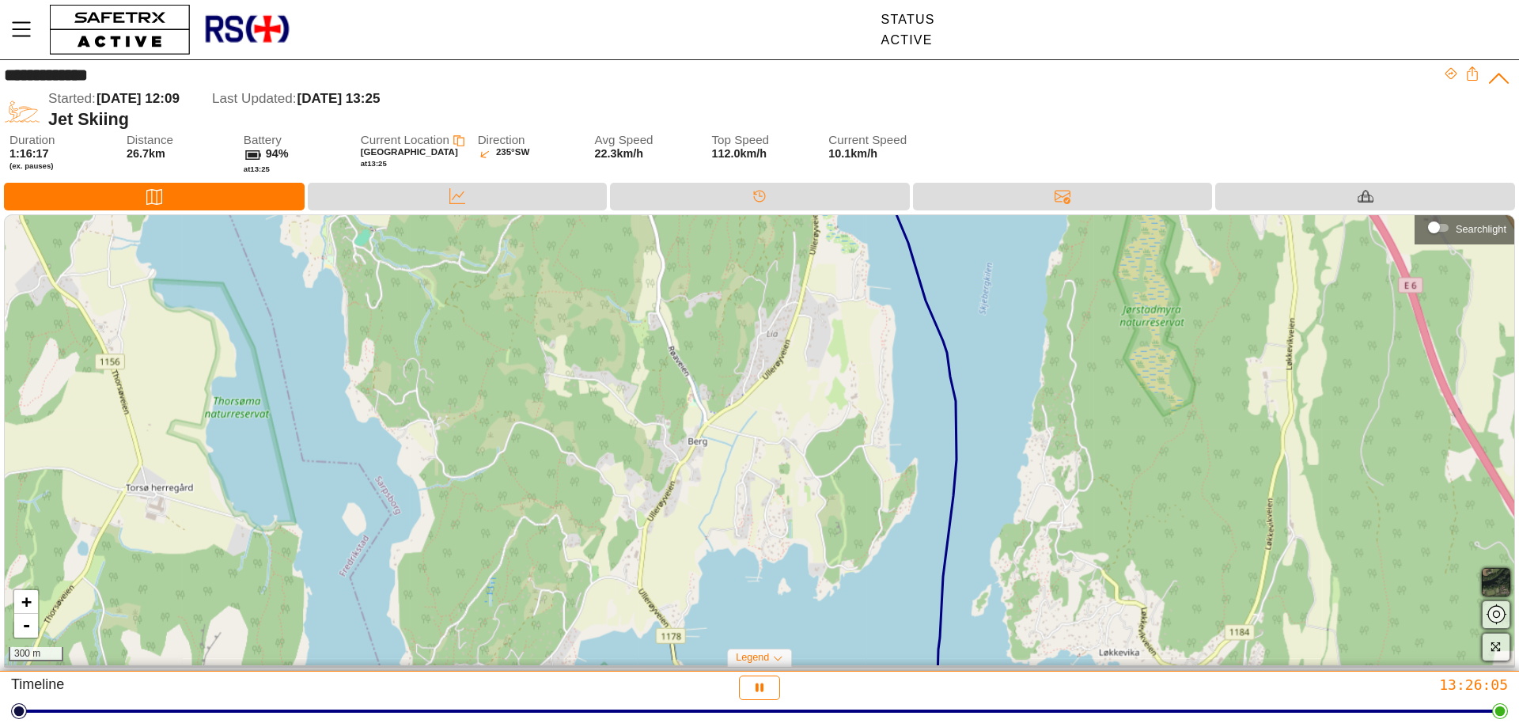
drag, startPoint x: 951, startPoint y: 342, endPoint x: 854, endPoint y: 258, distance: 128.9
click at [872, 263] on div "+ - 300 m" at bounding box center [759, 440] width 1509 height 450
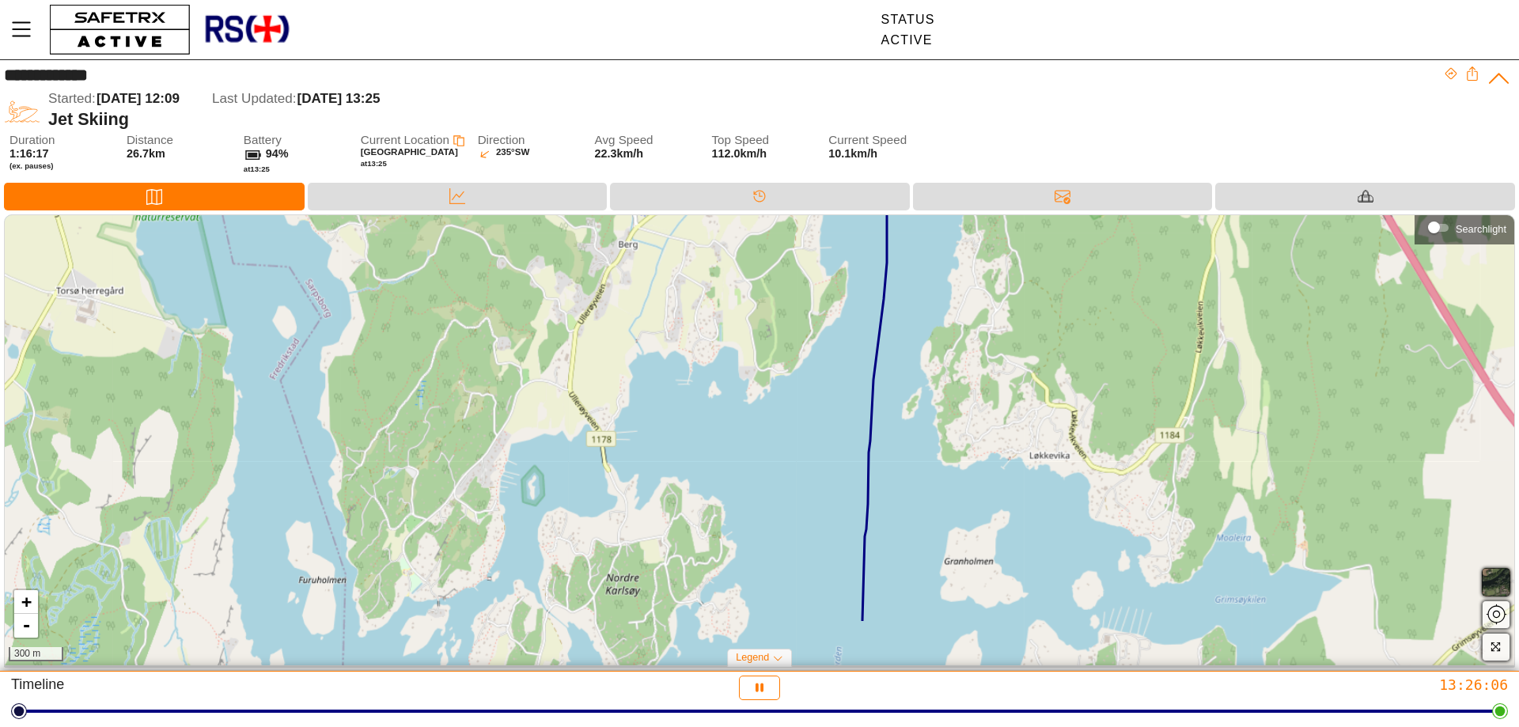
drag, startPoint x: 758, startPoint y: 396, endPoint x: 814, endPoint y: 272, distance: 136.0
click at [814, 280] on div "+ - 300 m" at bounding box center [759, 440] width 1509 height 450
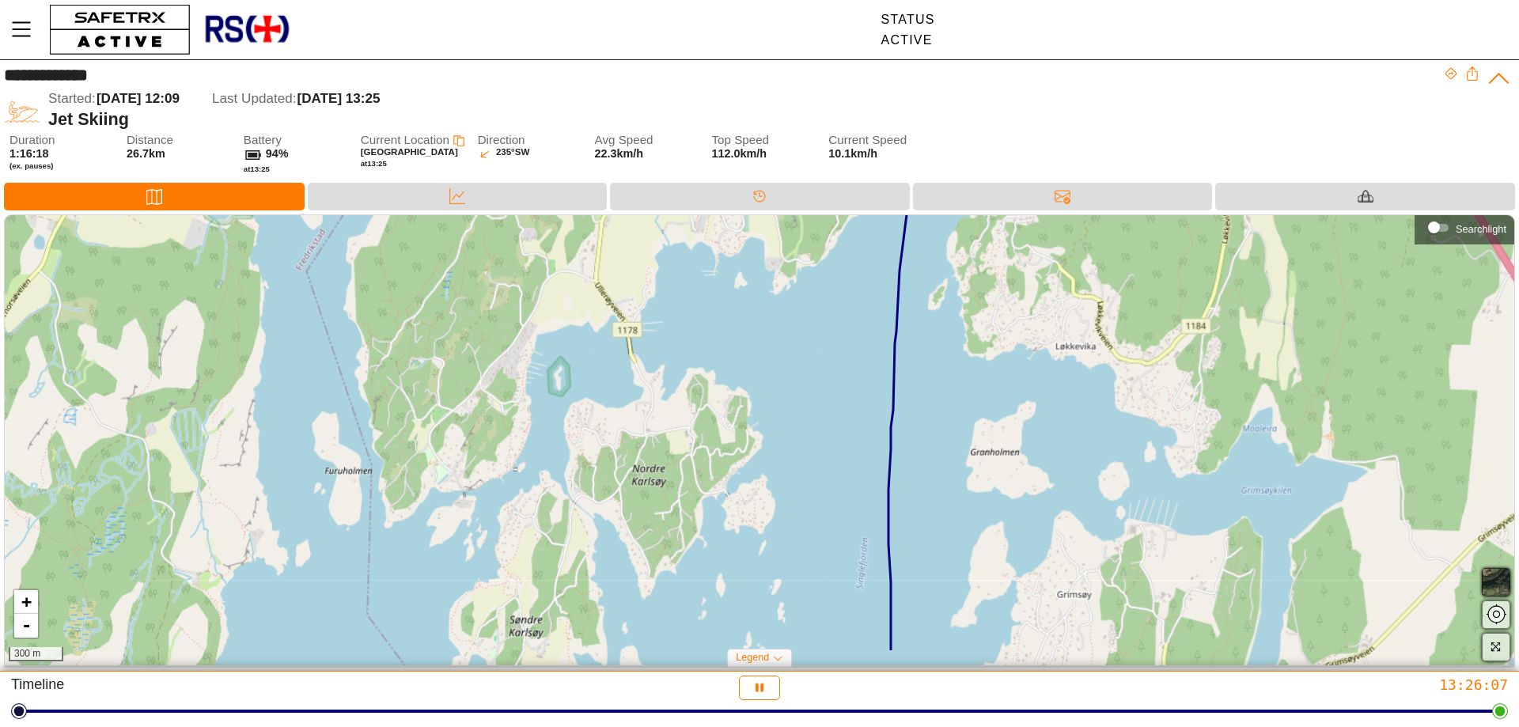
drag, startPoint x: 790, startPoint y: 407, endPoint x: 810, endPoint y: 303, distance: 106.3
click at [810, 303] on div "+ - 300 m" at bounding box center [759, 440] width 1509 height 450
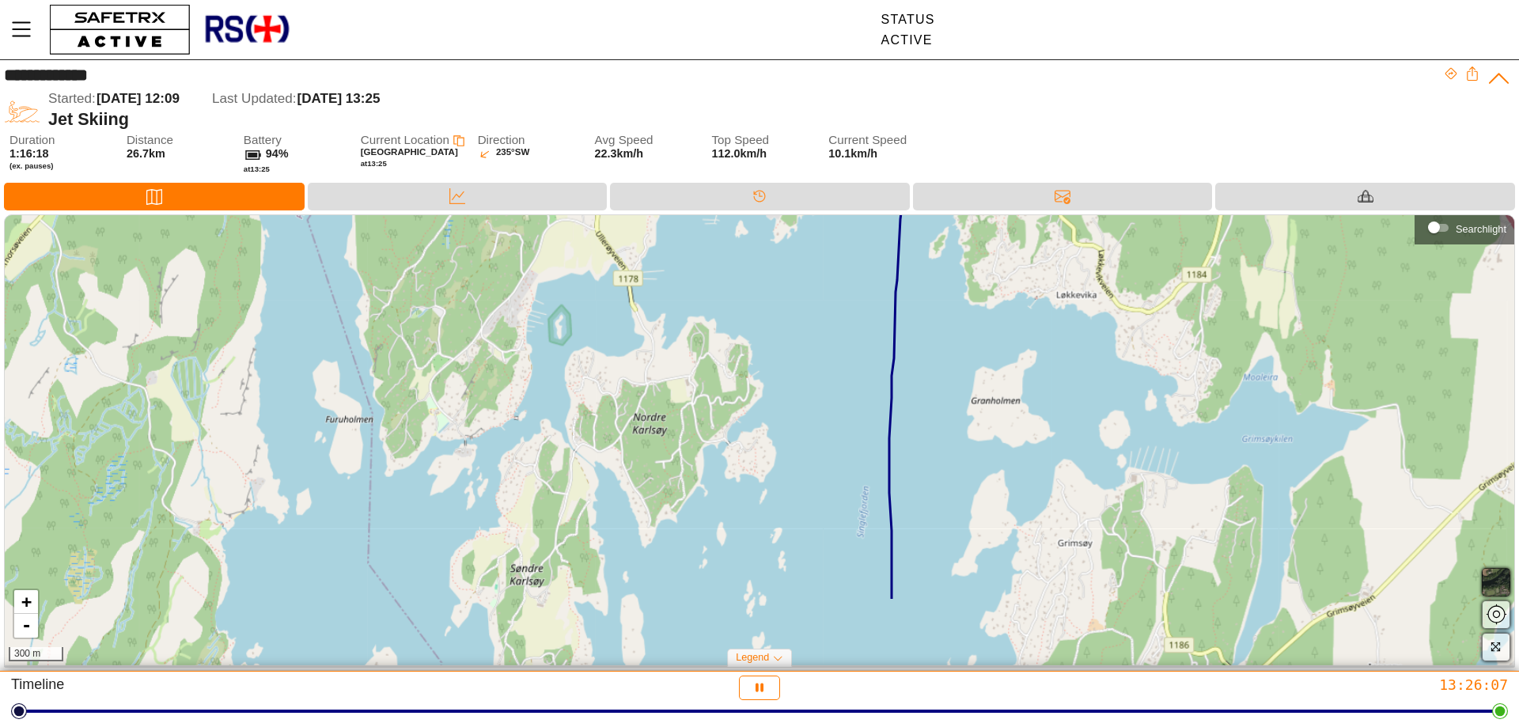
drag, startPoint x: 801, startPoint y: 368, endPoint x: 811, endPoint y: 266, distance: 102.5
click at [811, 266] on div "+ - 300 m" at bounding box center [759, 440] width 1509 height 450
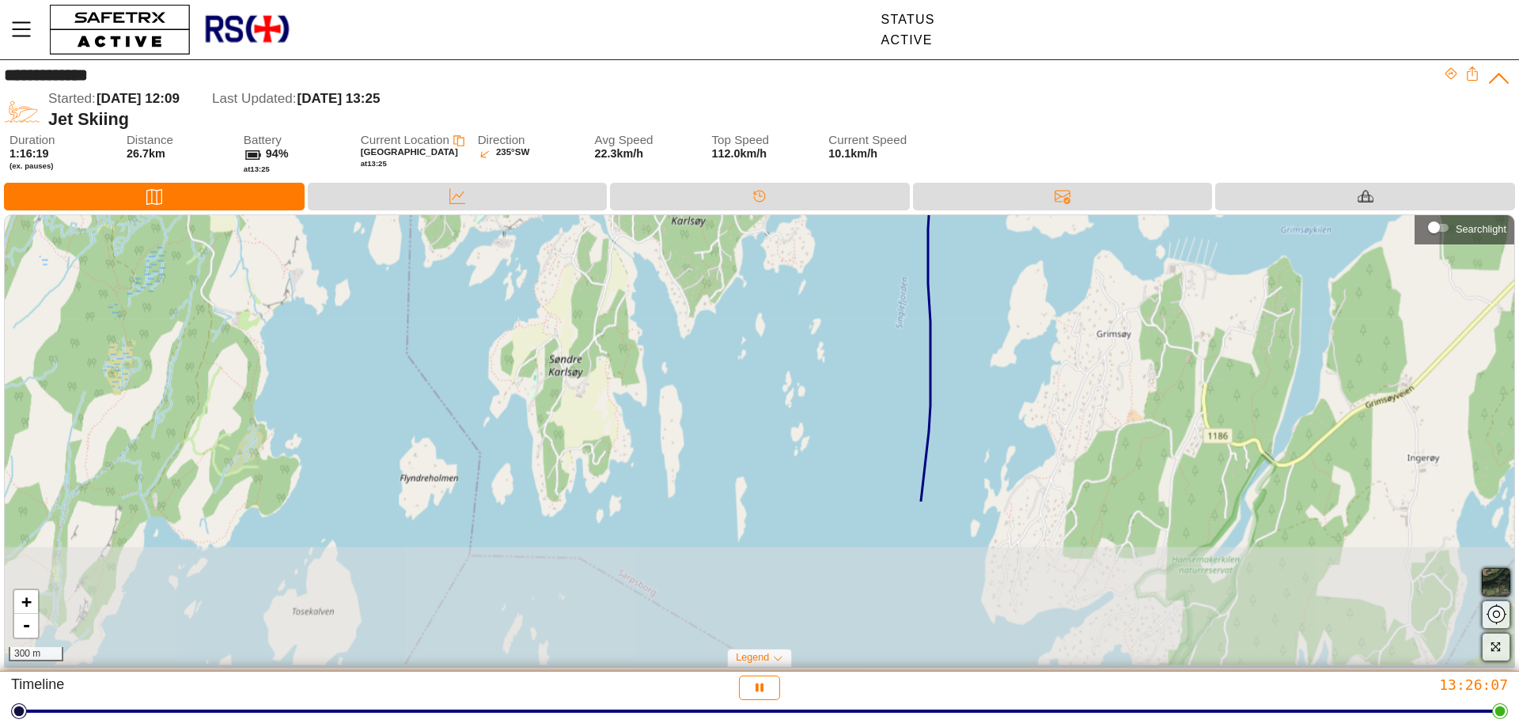
click at [816, 243] on div "+ - 300 m" at bounding box center [759, 440] width 1509 height 450
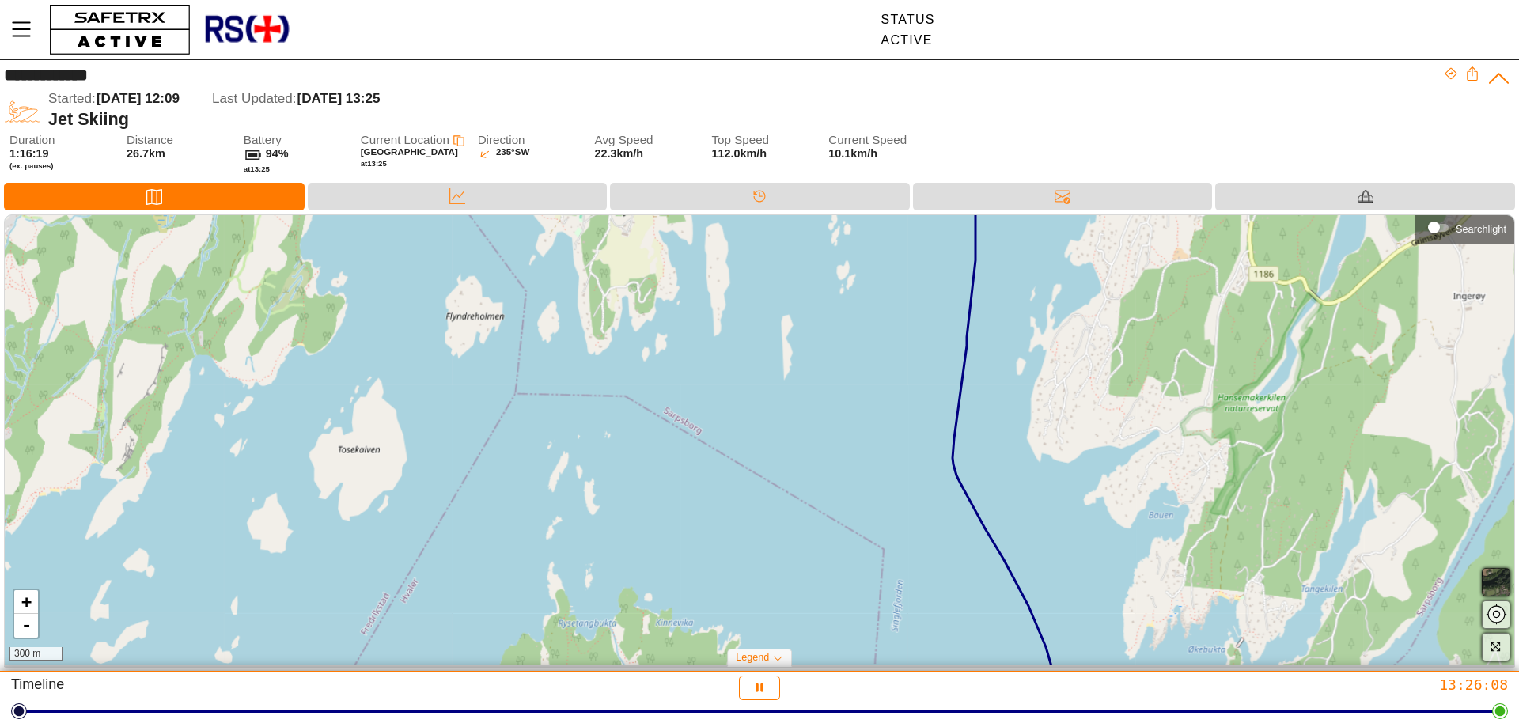
drag, startPoint x: 808, startPoint y: 345, endPoint x: 849, endPoint y: 236, distance: 116.9
click at [849, 236] on div "+ - 300 m" at bounding box center [759, 440] width 1509 height 450
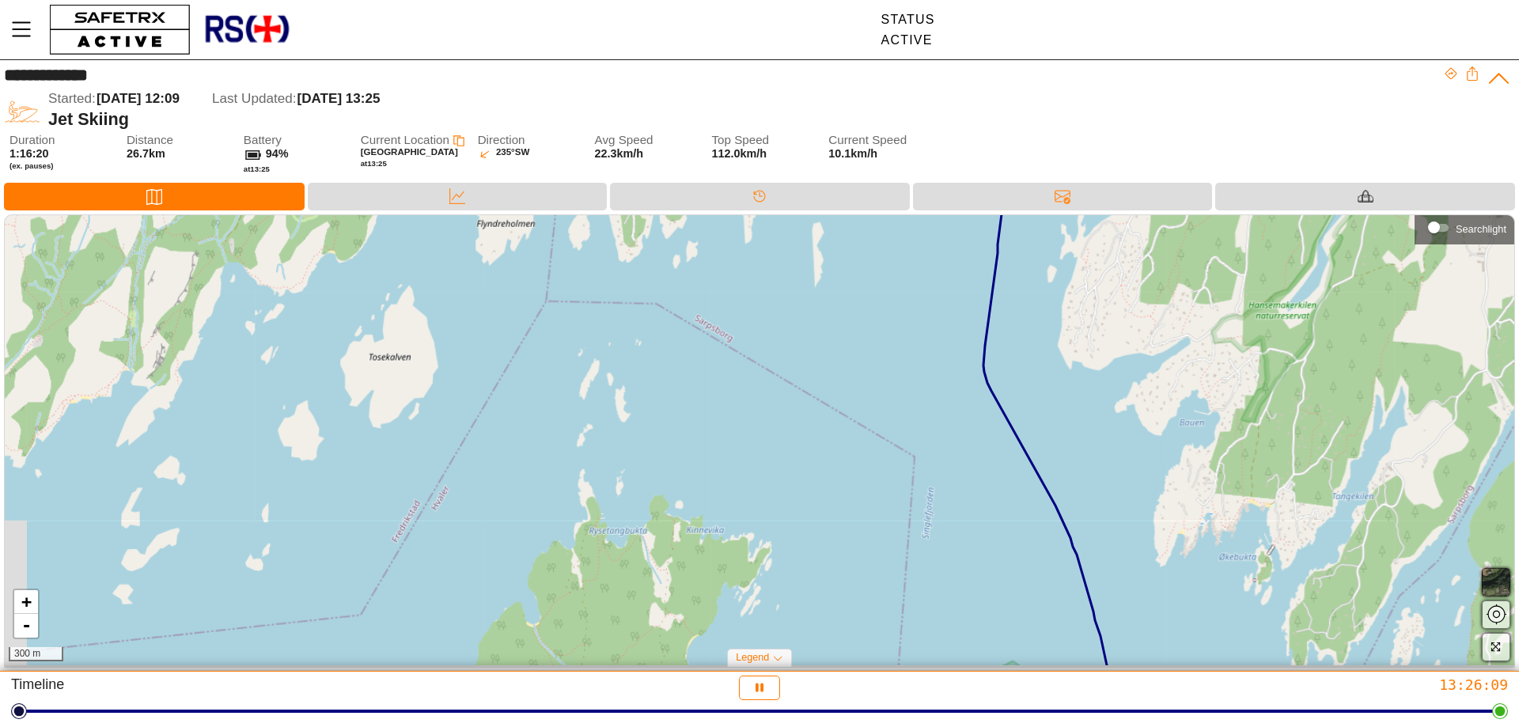
drag, startPoint x: 885, startPoint y: 367, endPoint x: 641, endPoint y: 295, distance: 254.0
click at [641, 295] on div "+ - 300 m" at bounding box center [759, 440] width 1509 height 450
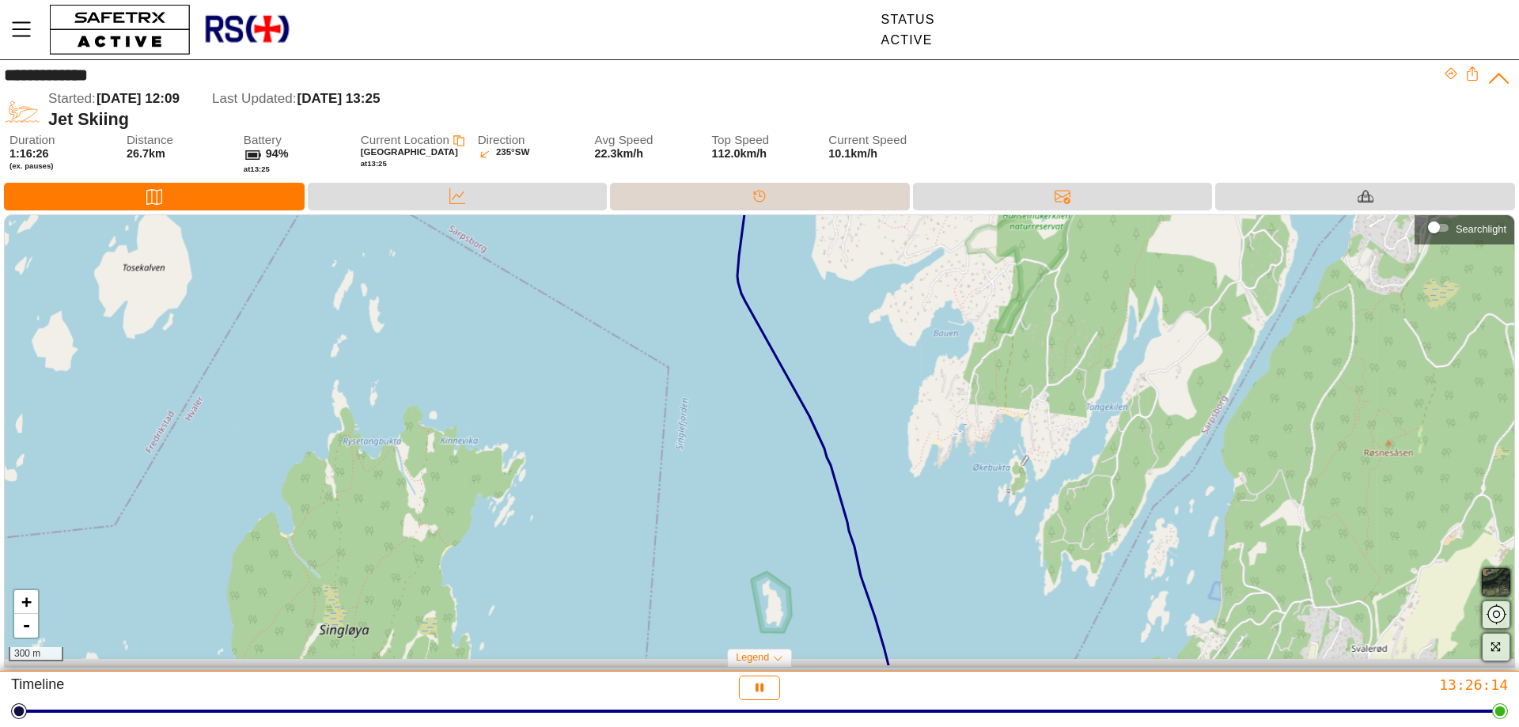
drag, startPoint x: 805, startPoint y: 519, endPoint x: 717, endPoint y: 196, distance: 334.4
click at [717, 199] on div "**********" at bounding box center [759, 365] width 1519 height 611
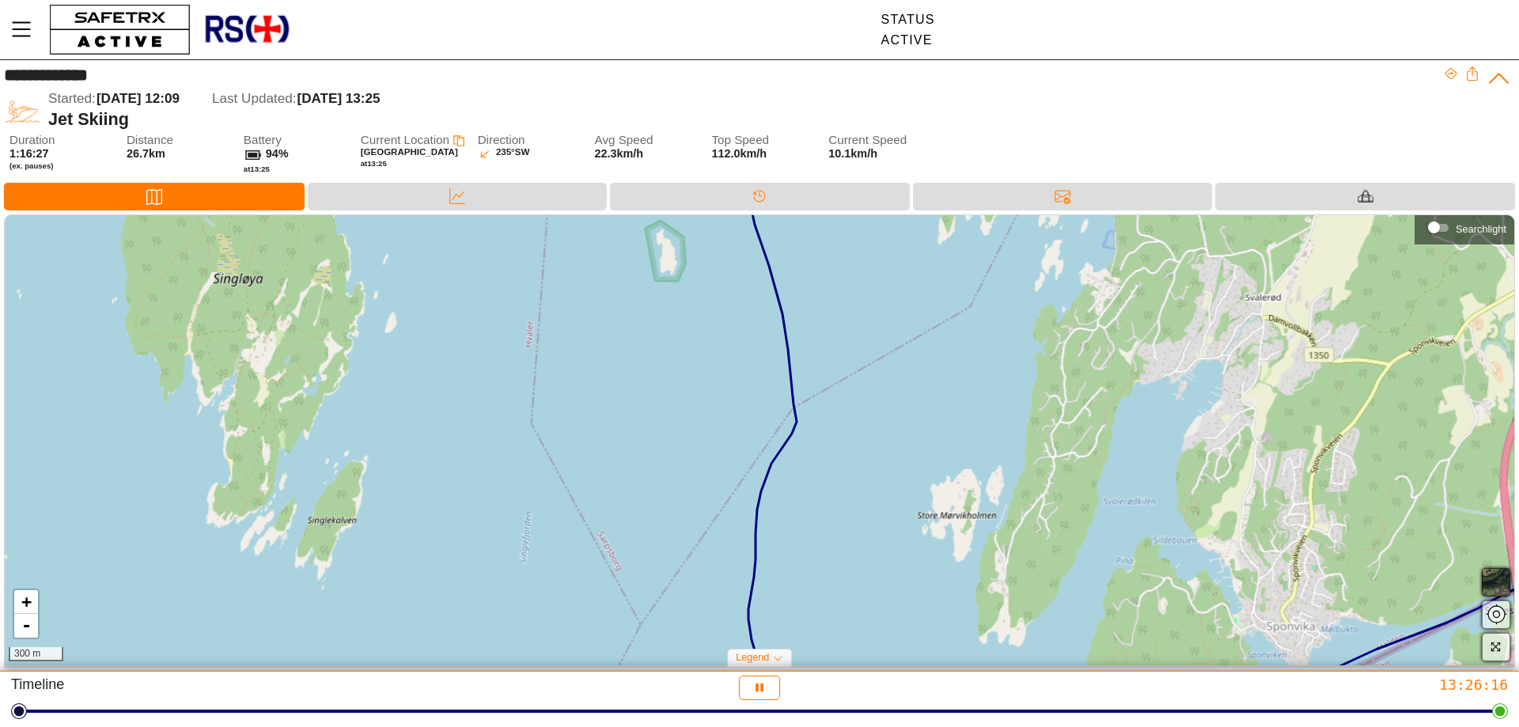
drag, startPoint x: 872, startPoint y: 389, endPoint x: 676, endPoint y: 333, distance: 203.3
click at [676, 334] on div "+ - 300 m" at bounding box center [759, 440] width 1509 height 450
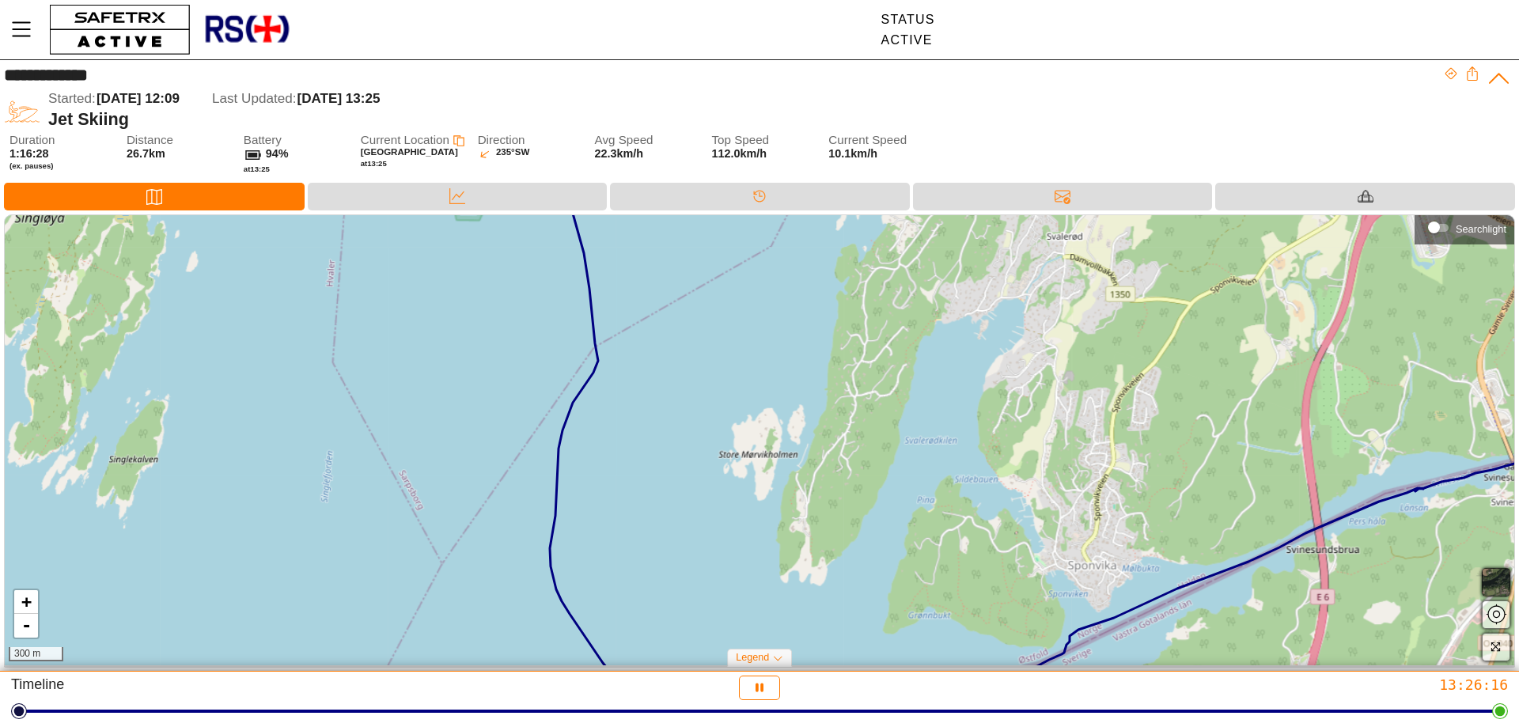
drag, startPoint x: 797, startPoint y: 447, endPoint x: 486, endPoint y: 279, distance: 353.2
click at [495, 292] on div "+ - 300 m" at bounding box center [759, 440] width 1509 height 450
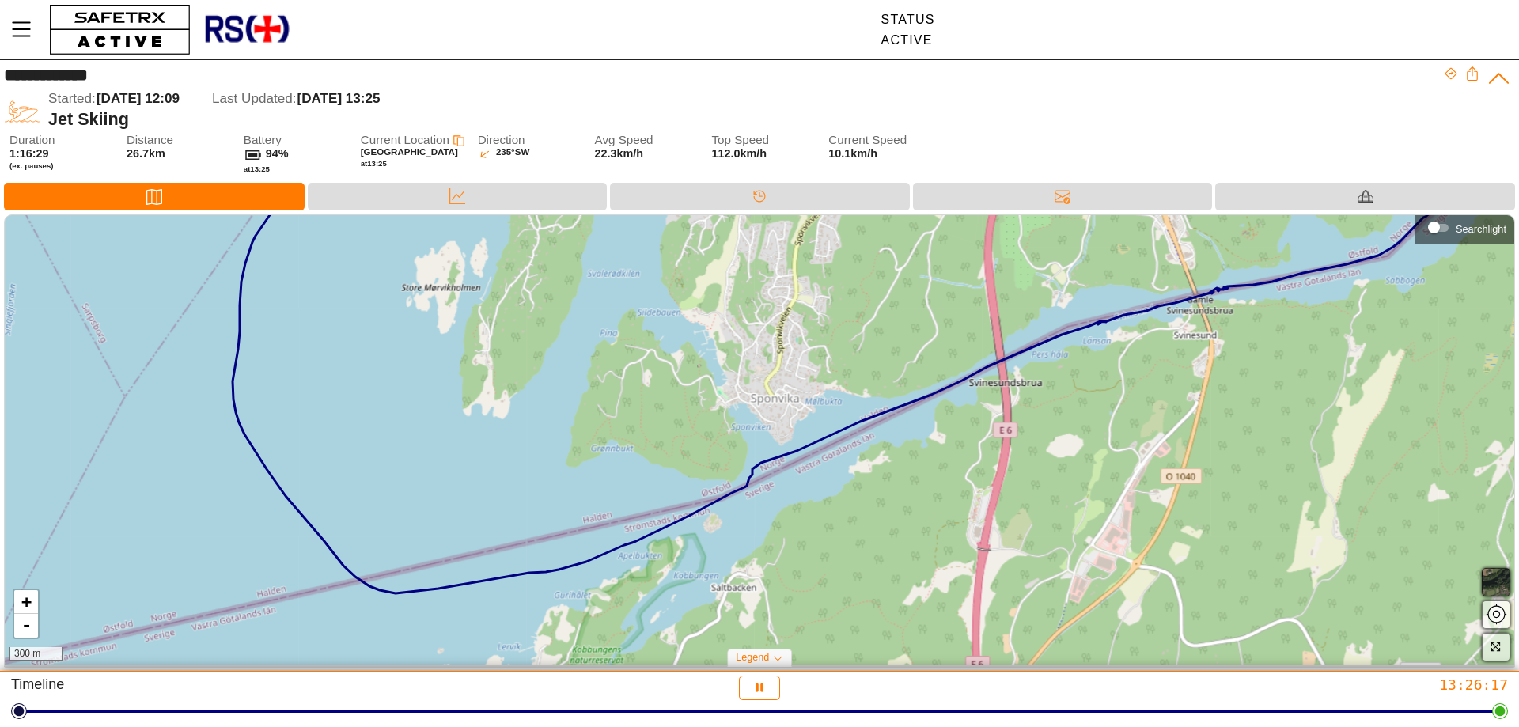
drag, startPoint x: 790, startPoint y: 403, endPoint x: 622, endPoint y: 376, distance: 170.5
click at [671, 393] on div "+ - 300 m" at bounding box center [759, 440] width 1509 height 450
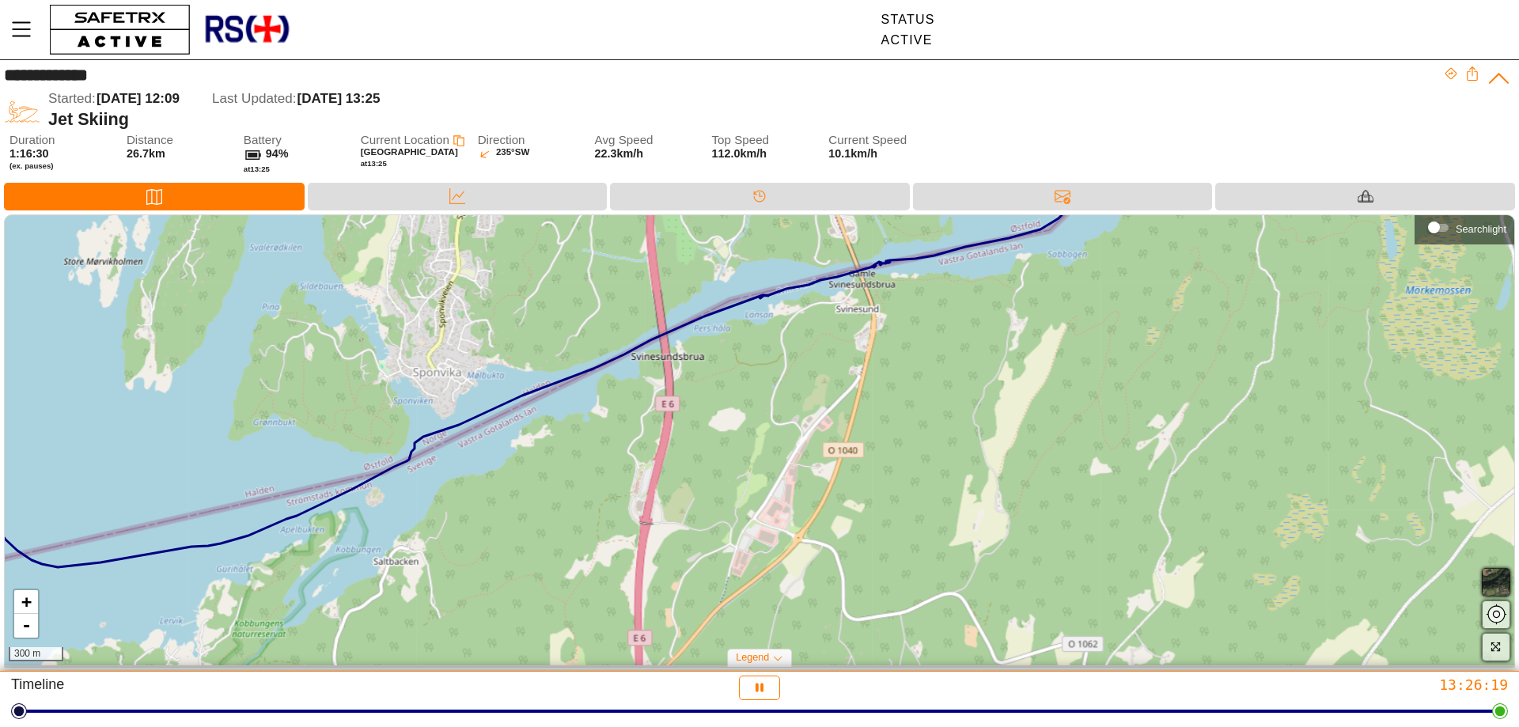
drag, startPoint x: 671, startPoint y: 379, endPoint x: 553, endPoint y: 372, distance: 118.1
click at [535, 379] on div "+ - 300 m" at bounding box center [759, 440] width 1509 height 450
